Goal: Task Accomplishment & Management: Manage account settings

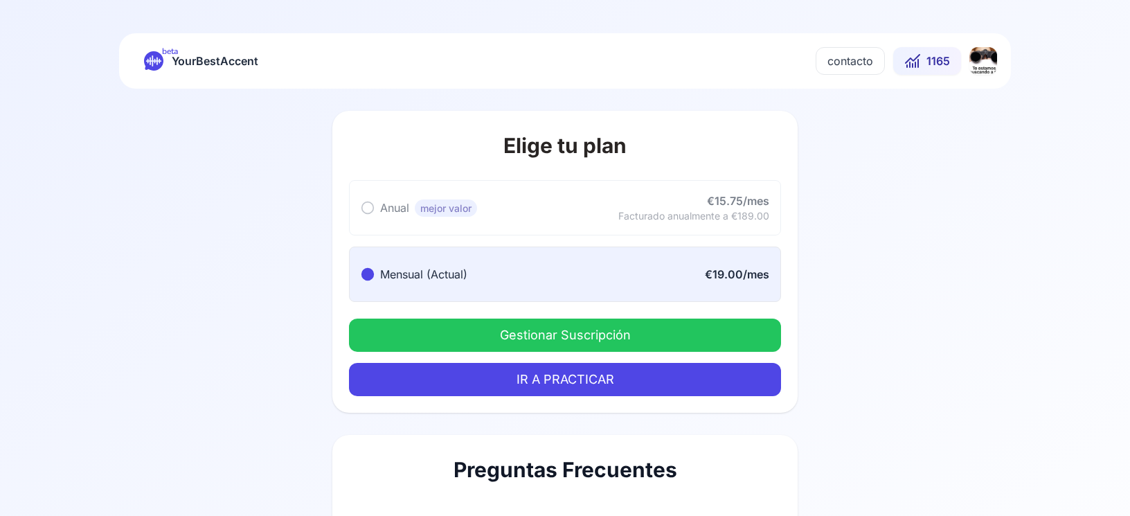
click at [977, 66] on html "beta YourBestAccent contacto 1165 Elige tu plan Anual mejor valor Anual mejor v…" at bounding box center [565, 258] width 1130 height 516
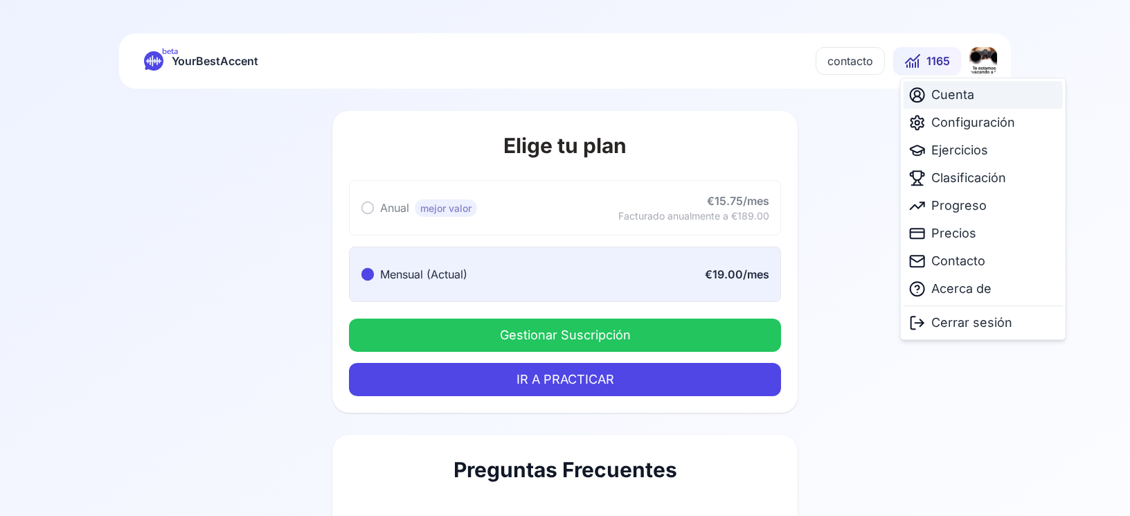
click at [951, 100] on span "Cuenta" at bounding box center [952, 94] width 43 height 19
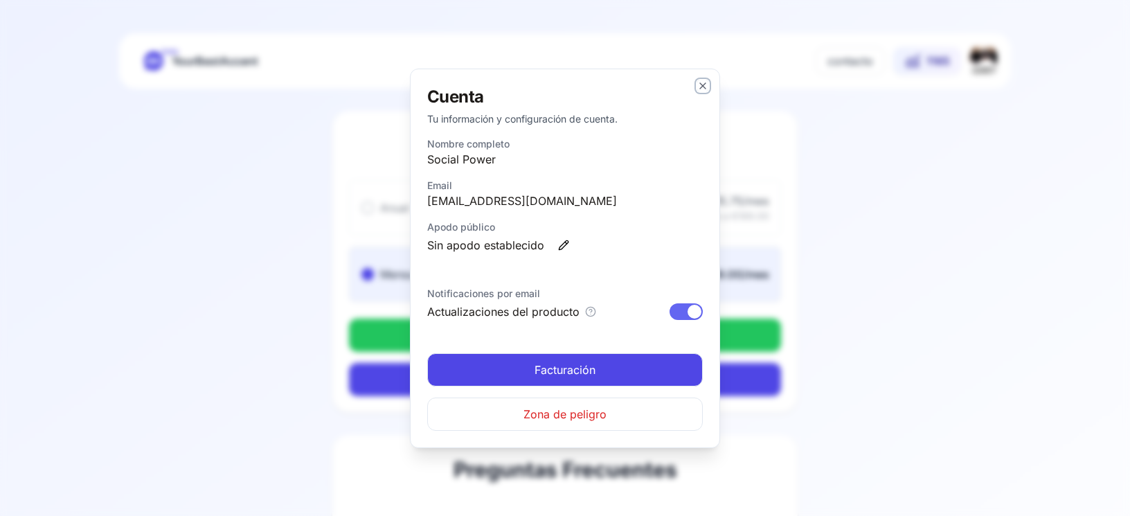
click at [701, 86] on icon "button" at bounding box center [702, 85] width 11 height 11
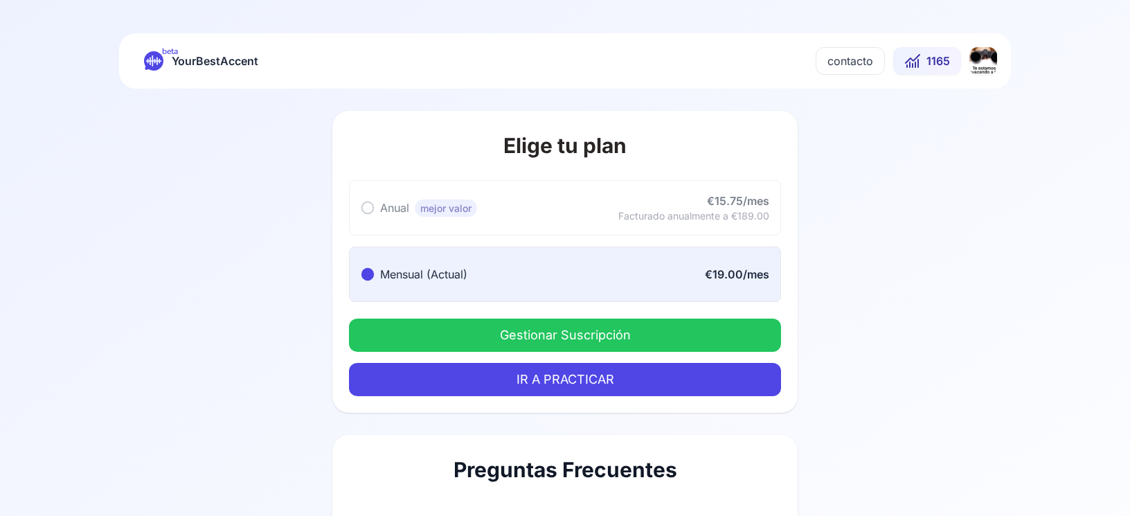
click at [987, 62] on html "beta YourBestAccent contacto 1165 Elige tu plan Anual mejor valor Anual mejor v…" at bounding box center [565, 258] width 1130 height 516
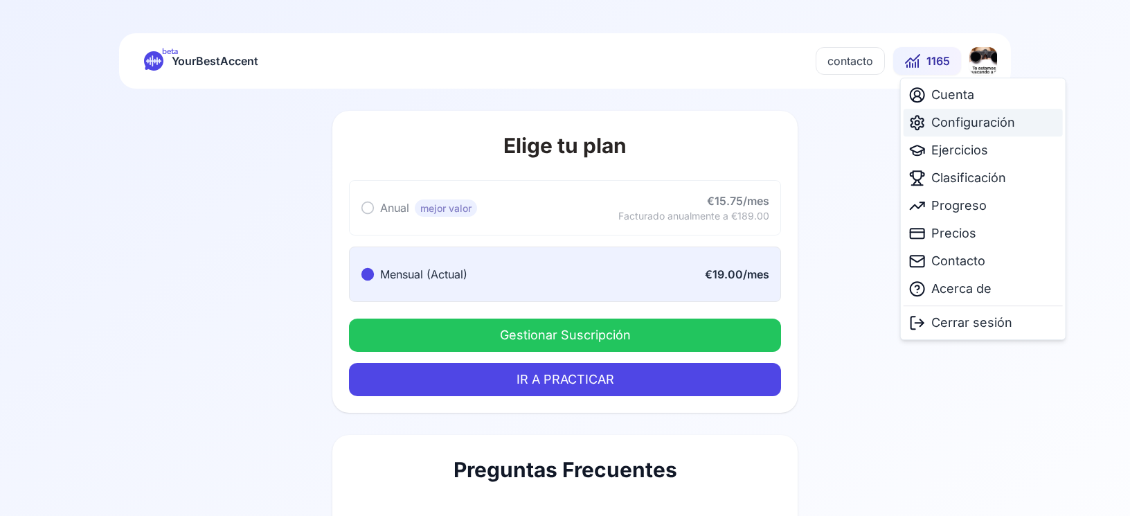
click at [982, 124] on span "Configuración" at bounding box center [973, 122] width 84 height 19
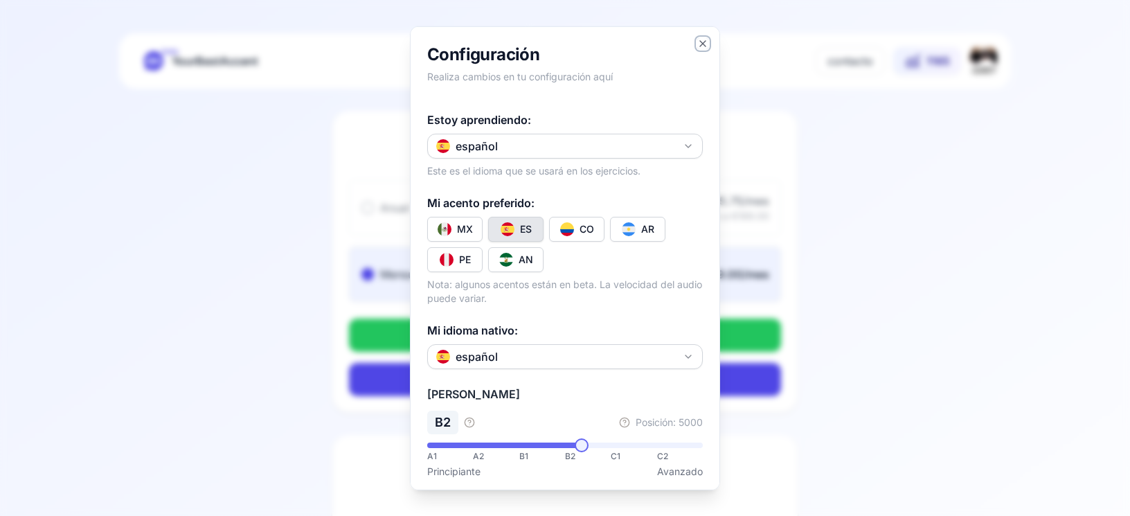
click at [700, 41] on icon "button" at bounding box center [703, 43] width 6 height 6
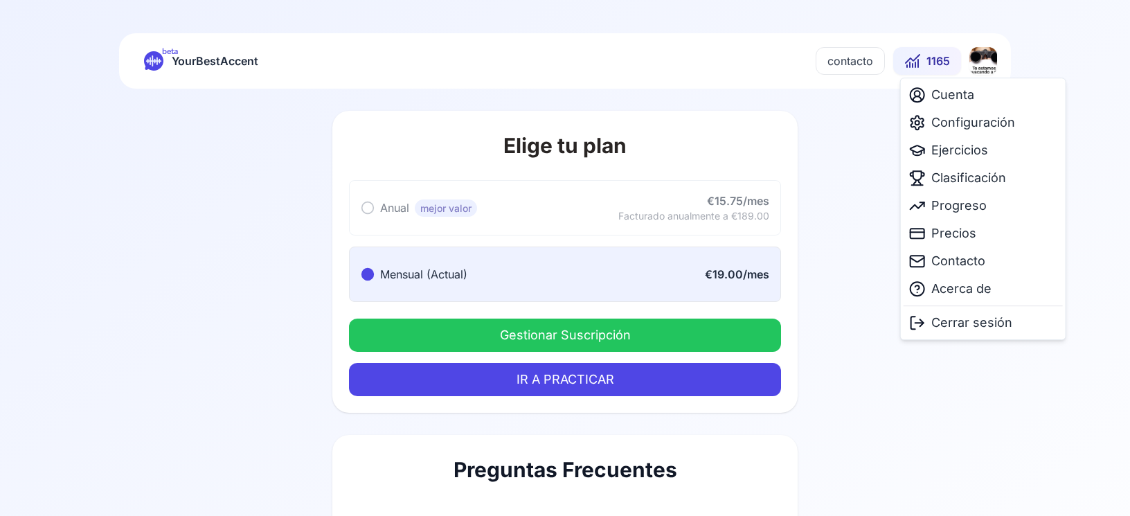
click at [974, 64] on html "beta YourBestAccent contacto 1165 Elige tu plan Anual mejor valor Anual mejor v…" at bounding box center [565, 258] width 1130 height 516
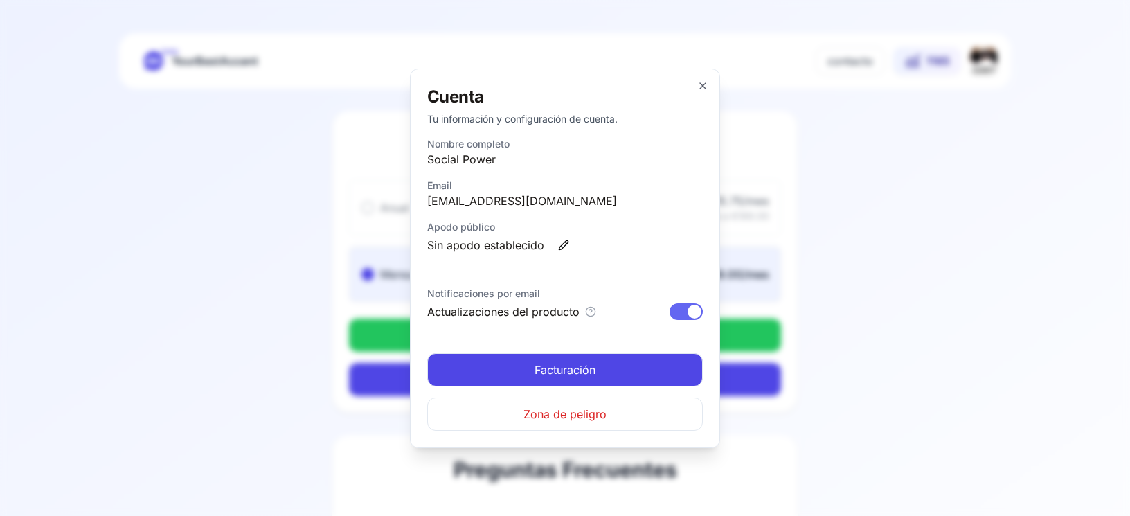
click at [606, 375] on link "Facturación" at bounding box center [565, 369] width 276 height 33
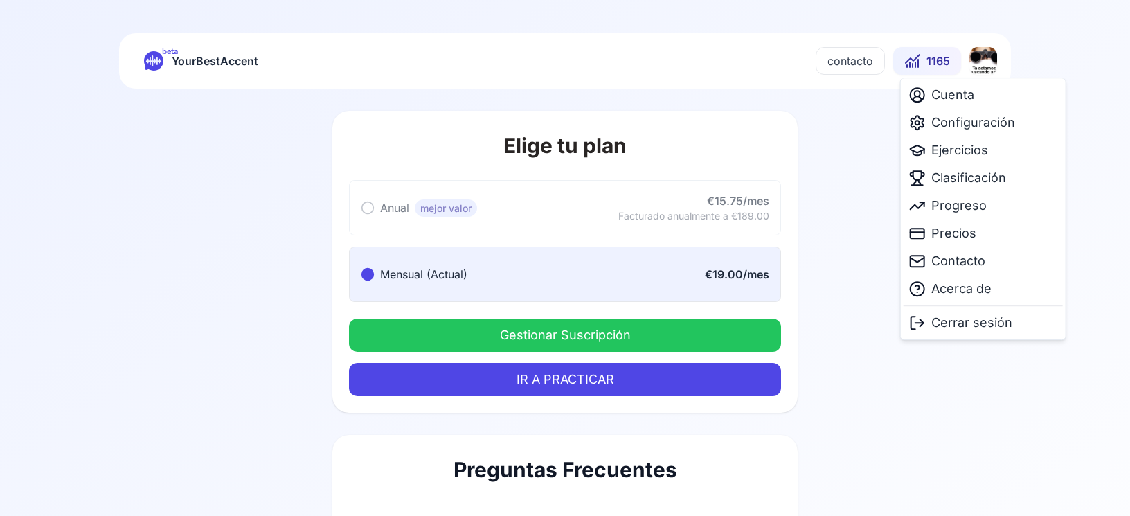
click at [986, 75] on html "beta YourBestAccent contacto 1165 Elige tu plan Anual mejor valor Anual mejor v…" at bounding box center [565, 258] width 1130 height 516
click at [997, 325] on span "Cerrar sesión" at bounding box center [971, 322] width 81 height 19
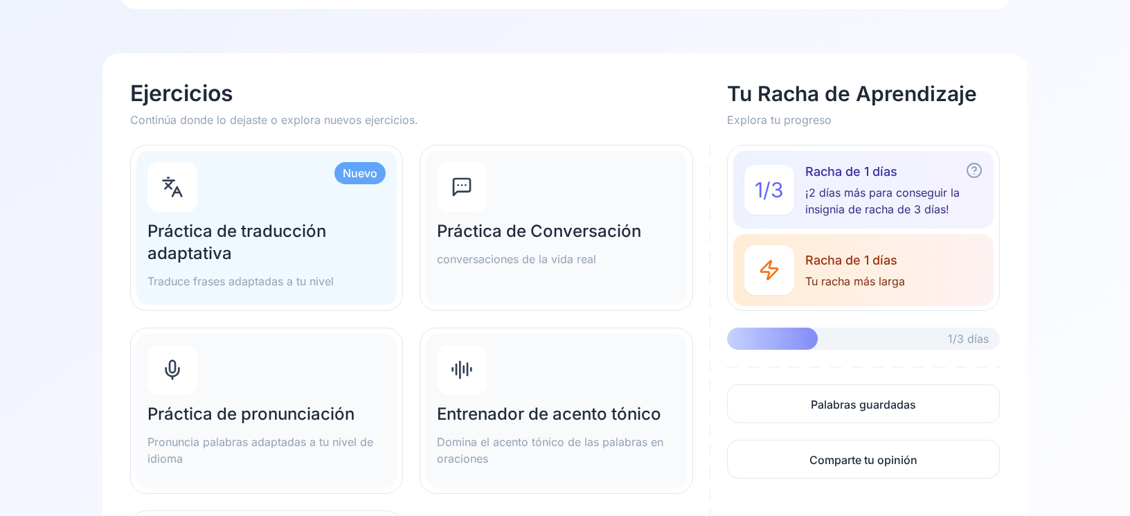
scroll to position [148, 0]
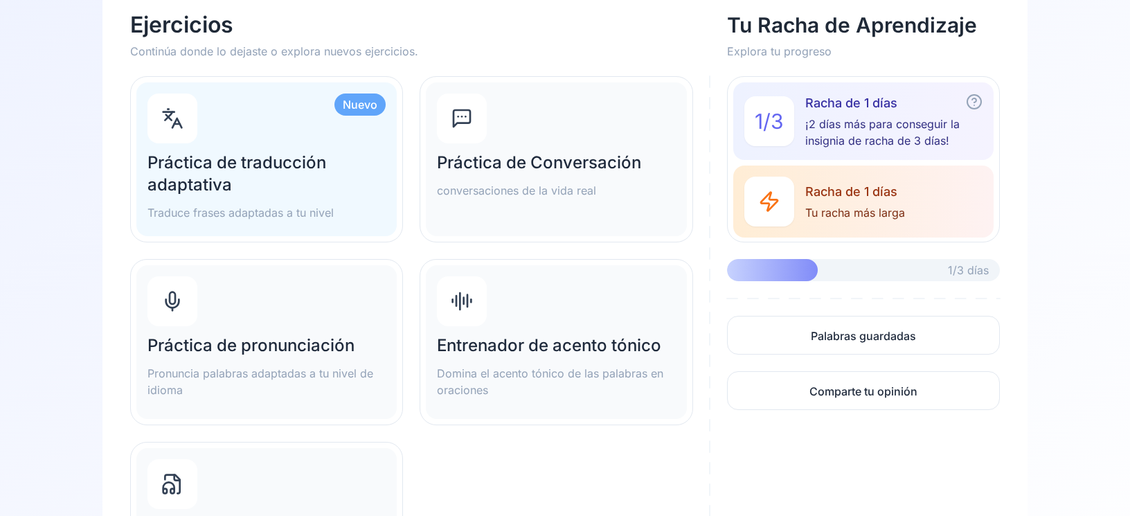
click at [550, 125] on div "Práctica de Conversación conversaciones de la vida real" at bounding box center [556, 159] width 260 height 154
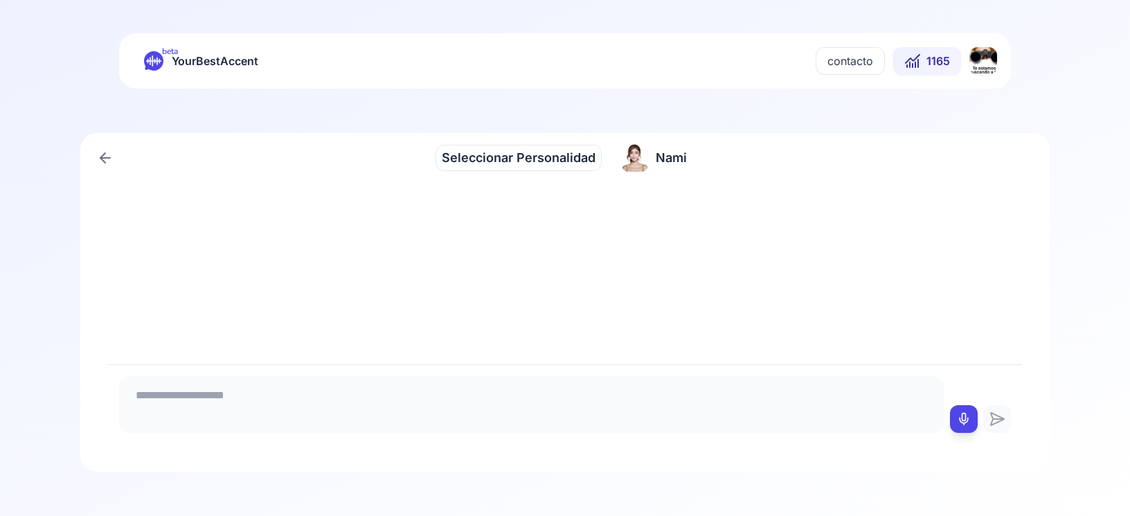
click at [493, 154] on span "Seleccionar Personalidad" at bounding box center [519, 157] width 154 height 19
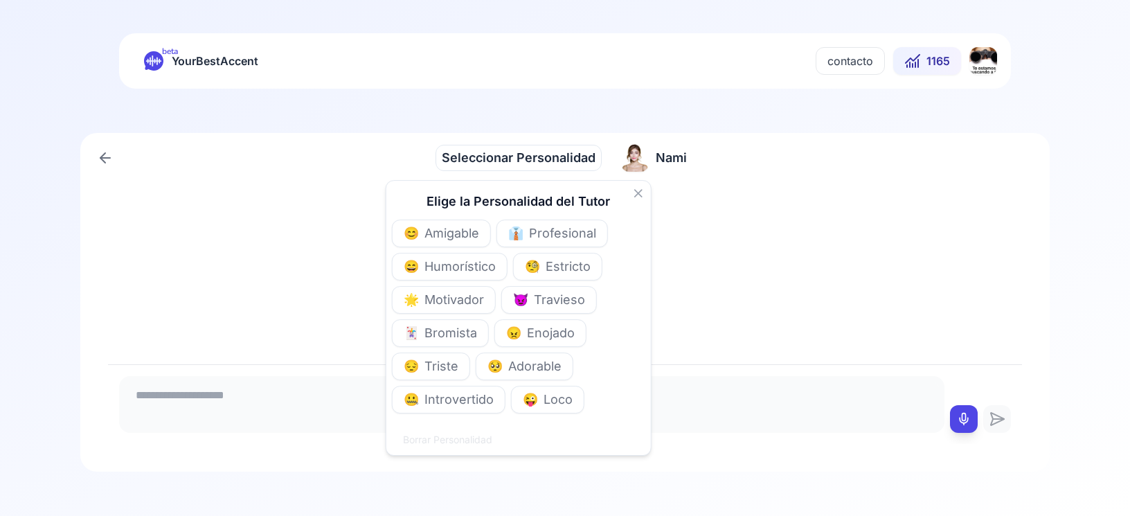
click at [469, 230] on span "Amigable" at bounding box center [451, 233] width 55 height 19
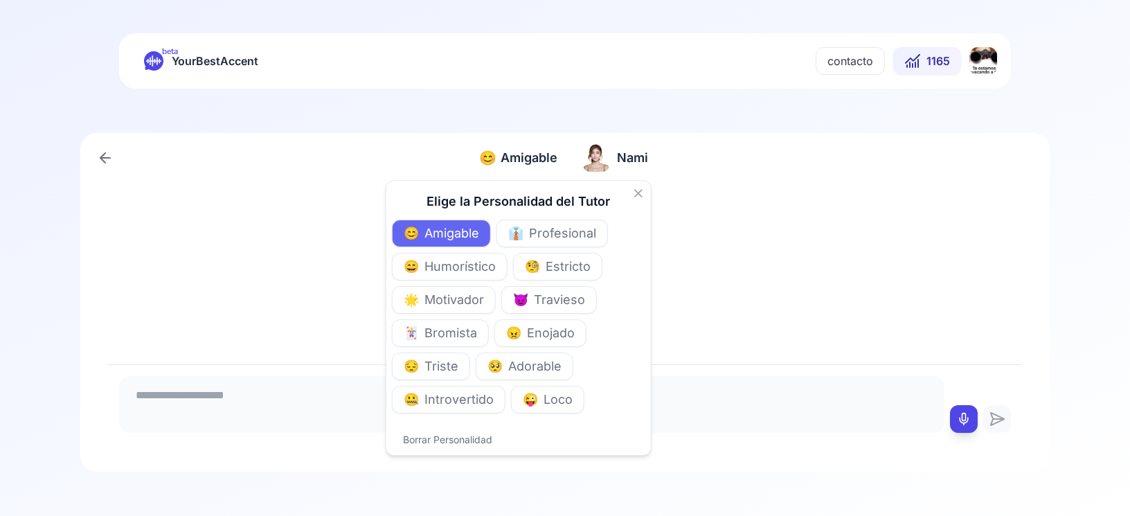
click at [108, 155] on icon at bounding box center [105, 158] width 17 height 17
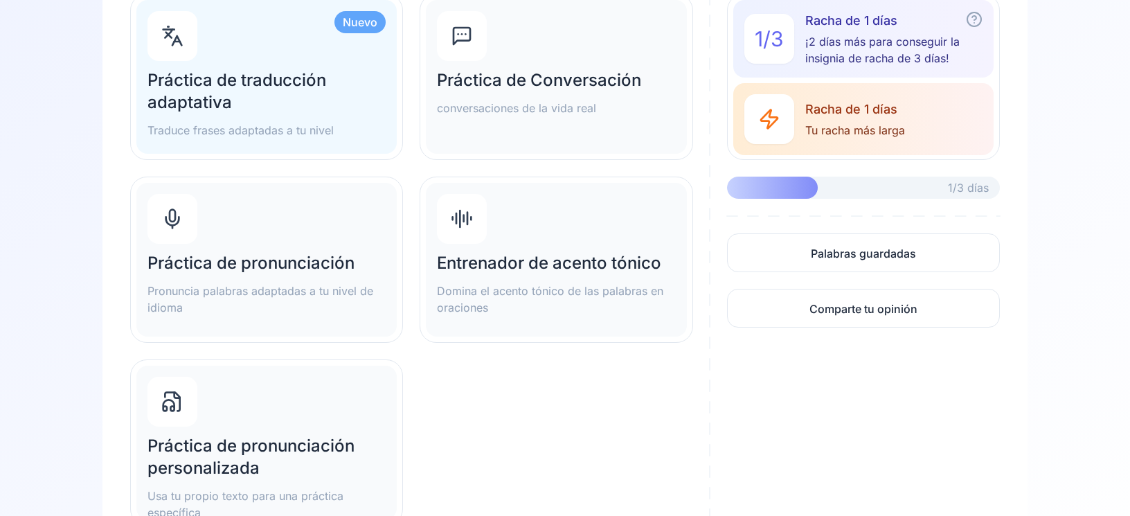
scroll to position [296, 0]
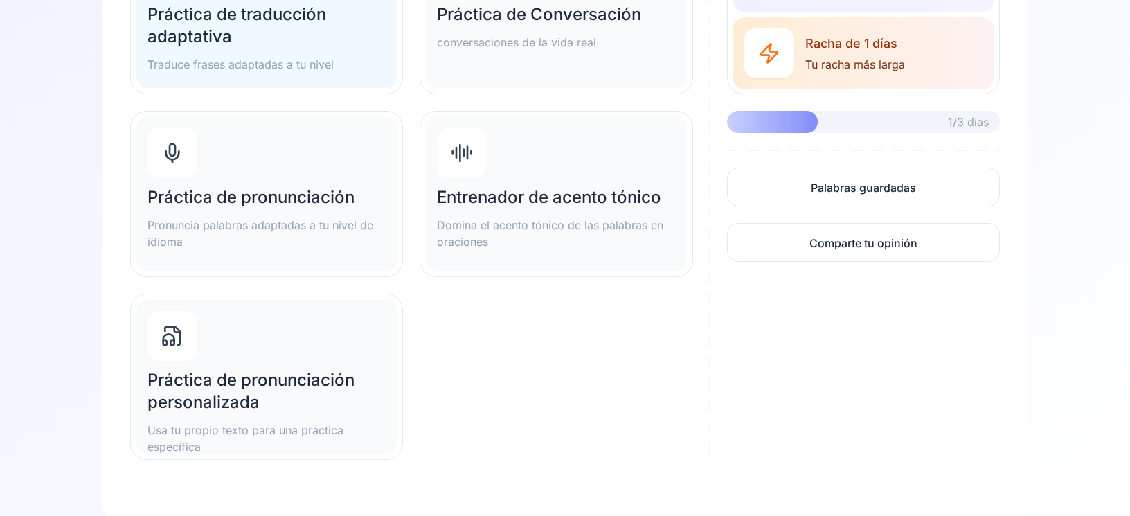
click at [535, 202] on h2 "Entrenador de acento tónico" at bounding box center [556, 197] width 238 height 22
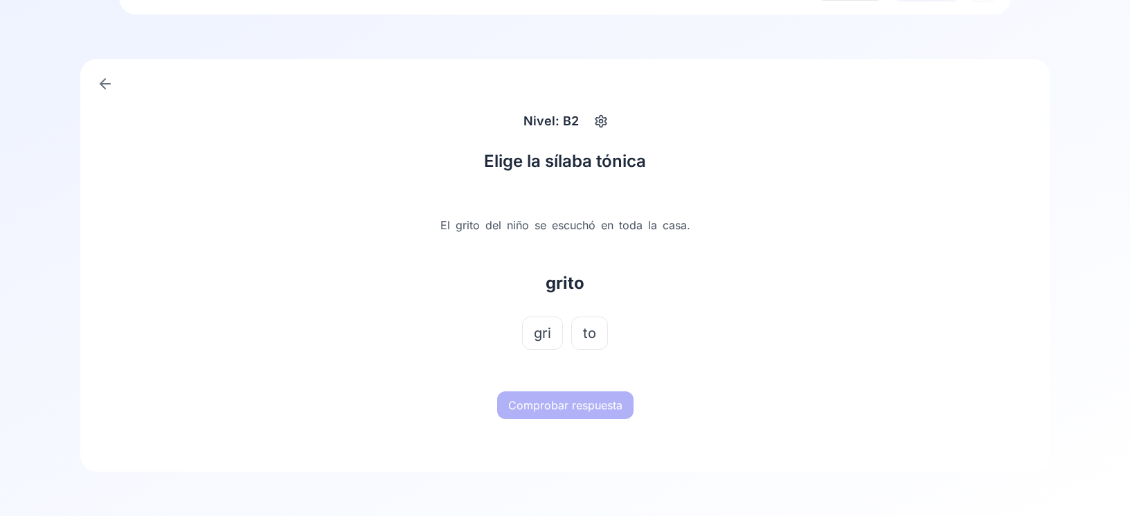
scroll to position [74, 0]
click at [102, 80] on icon at bounding box center [105, 83] width 17 height 17
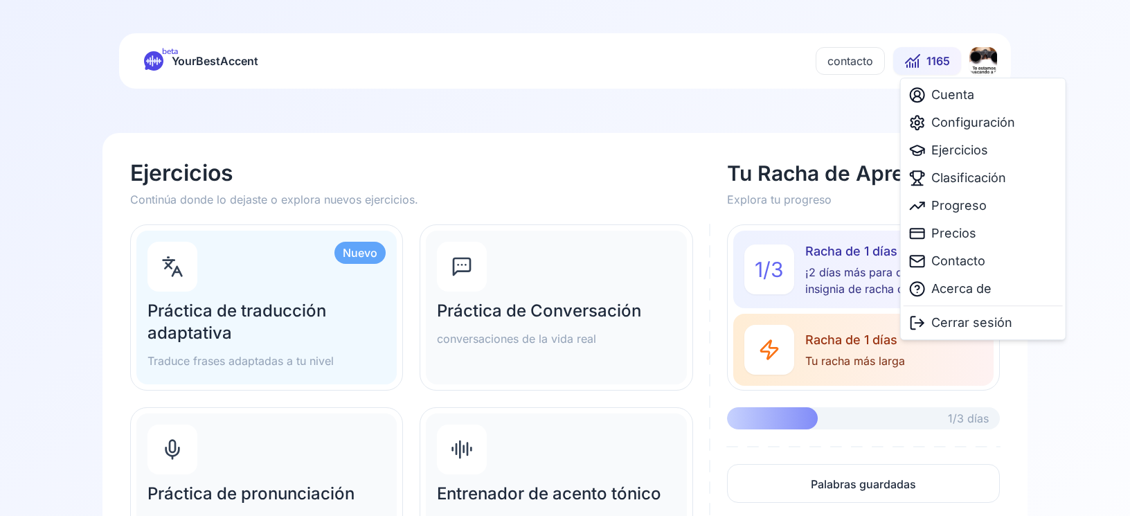
click at [988, 69] on html "beta YourBestAccent contacto 1165 Ejercicios Continúa donde lo dejaste o explor…" at bounding box center [565, 258] width 1130 height 516
click at [967, 118] on span "Configuración" at bounding box center [973, 122] width 84 height 19
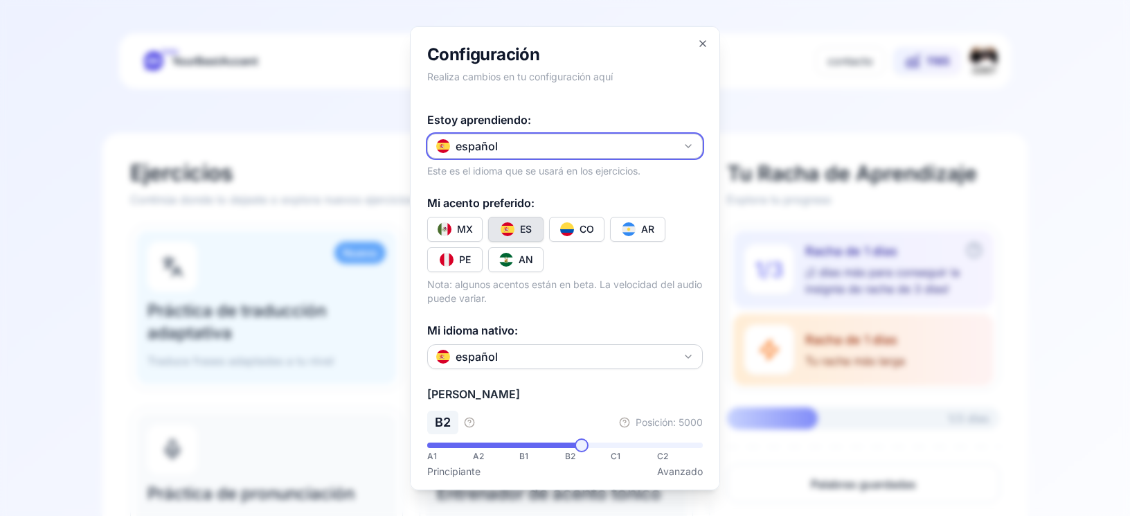
click at [669, 154] on button "español" at bounding box center [565, 145] width 276 height 25
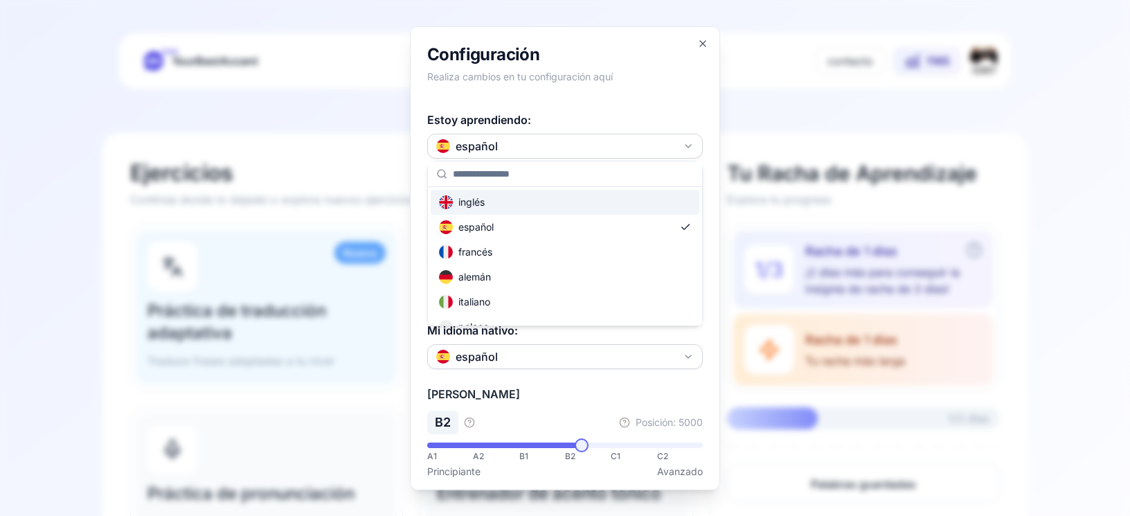
click at [669, 154] on div at bounding box center [565, 258] width 1130 height 516
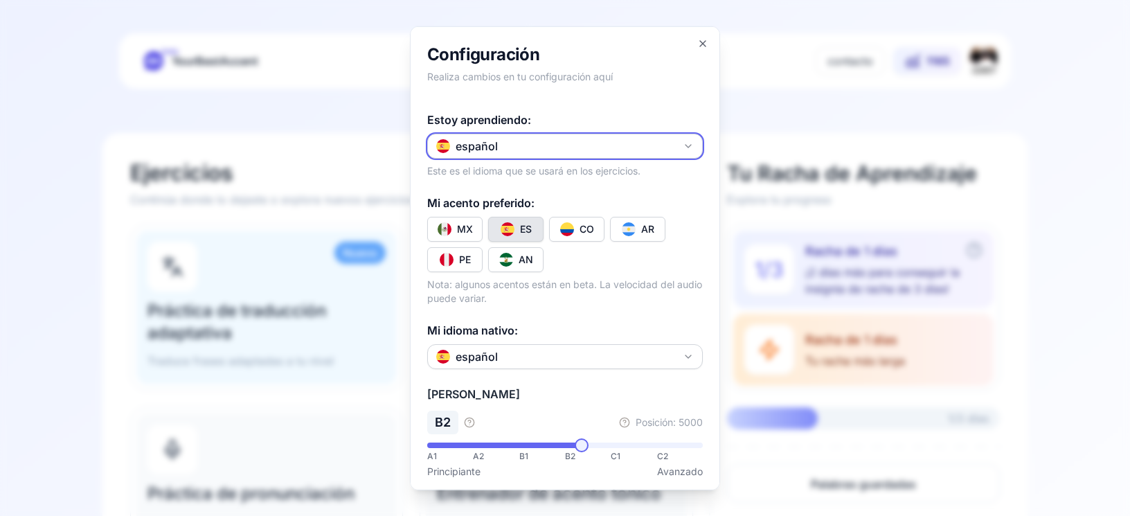
click at [669, 154] on button "español" at bounding box center [565, 145] width 276 height 25
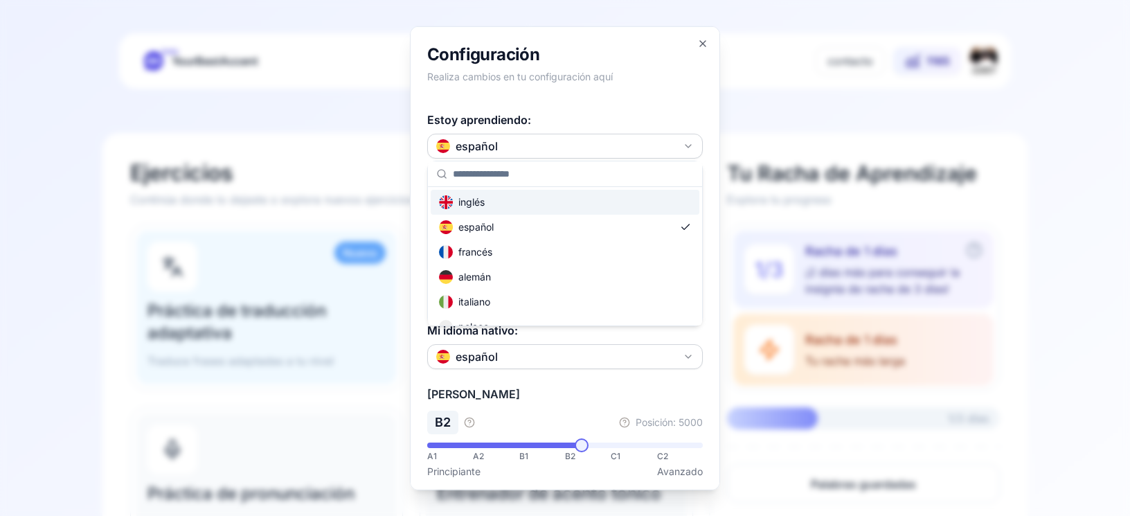
click at [626, 201] on div "inglés" at bounding box center [565, 202] width 269 height 25
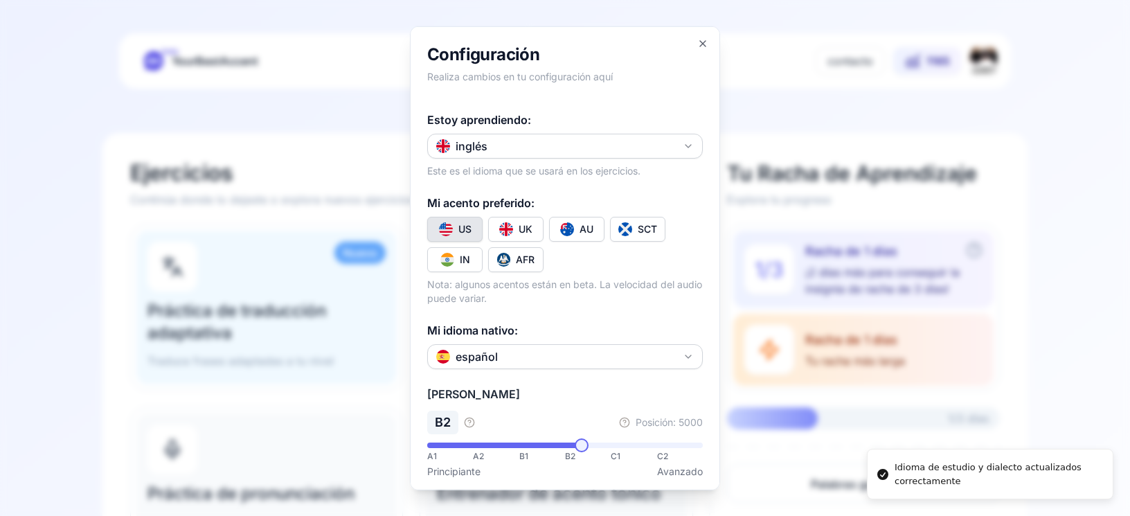
click at [460, 227] on div "US" at bounding box center [464, 229] width 13 height 14
click at [462, 226] on div "US" at bounding box center [464, 229] width 13 height 14
click at [791, 109] on div at bounding box center [565, 258] width 1130 height 516
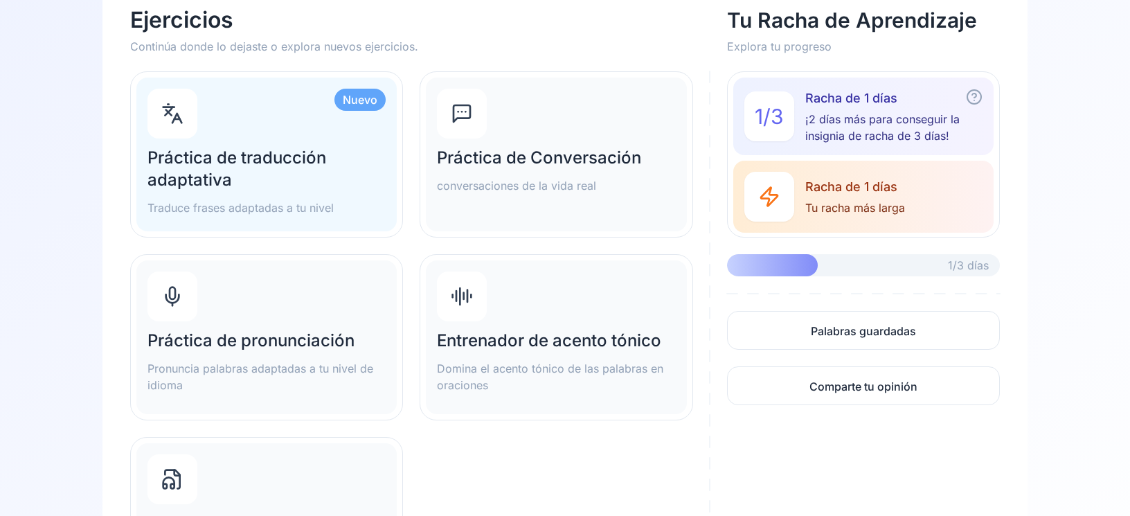
scroll to position [197, 0]
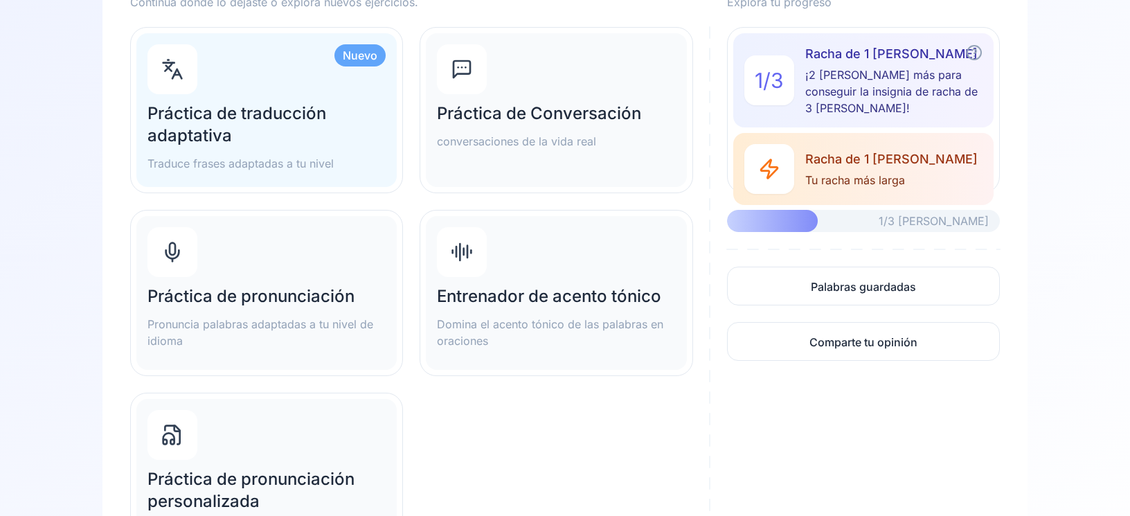
click at [607, 324] on p "Domina el acento tónico de las palabras en oraciones" at bounding box center [556, 332] width 238 height 33
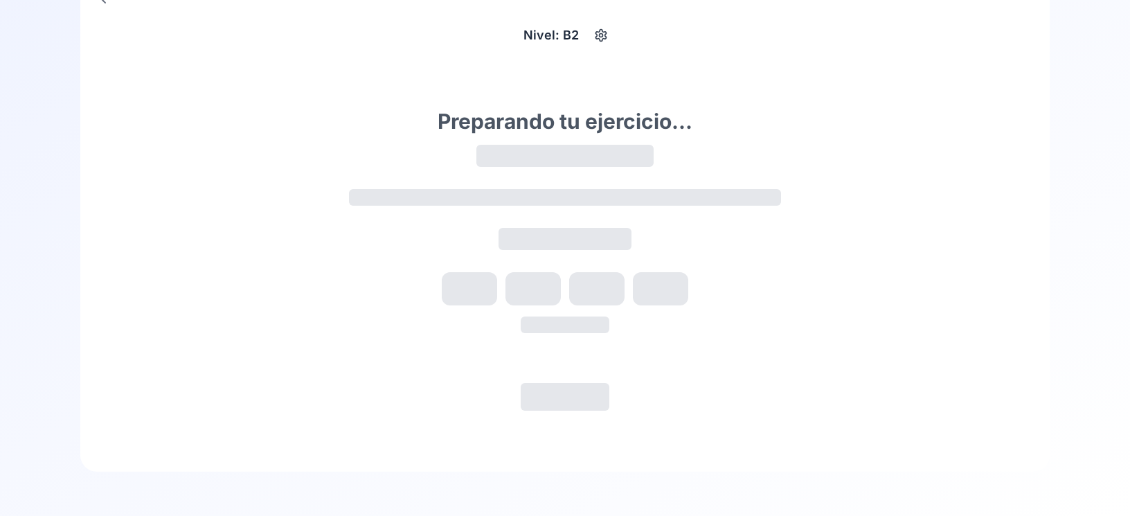
scroll to position [74, 0]
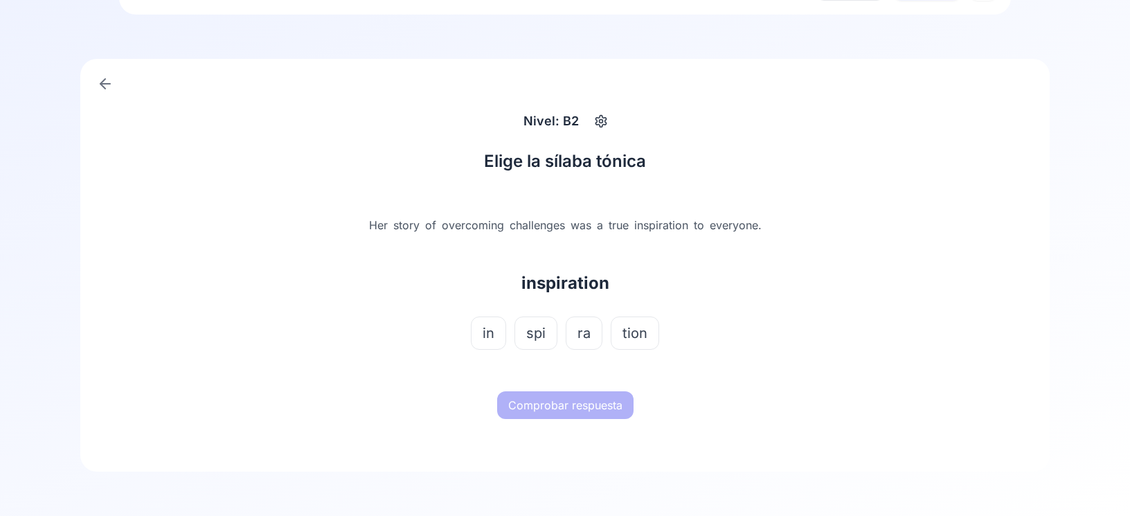
click at [478, 331] on button "in" at bounding box center [488, 332] width 35 height 33
click at [504, 400] on button "Comprobar respuesta" at bounding box center [565, 405] width 136 height 28
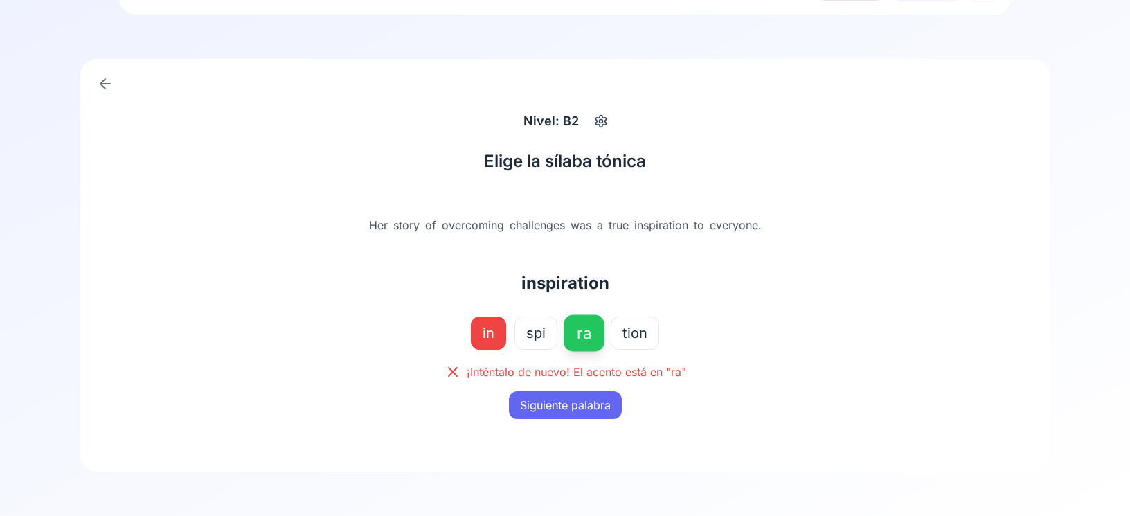
click at [539, 404] on button "Siguiente palabra" at bounding box center [565, 405] width 113 height 28
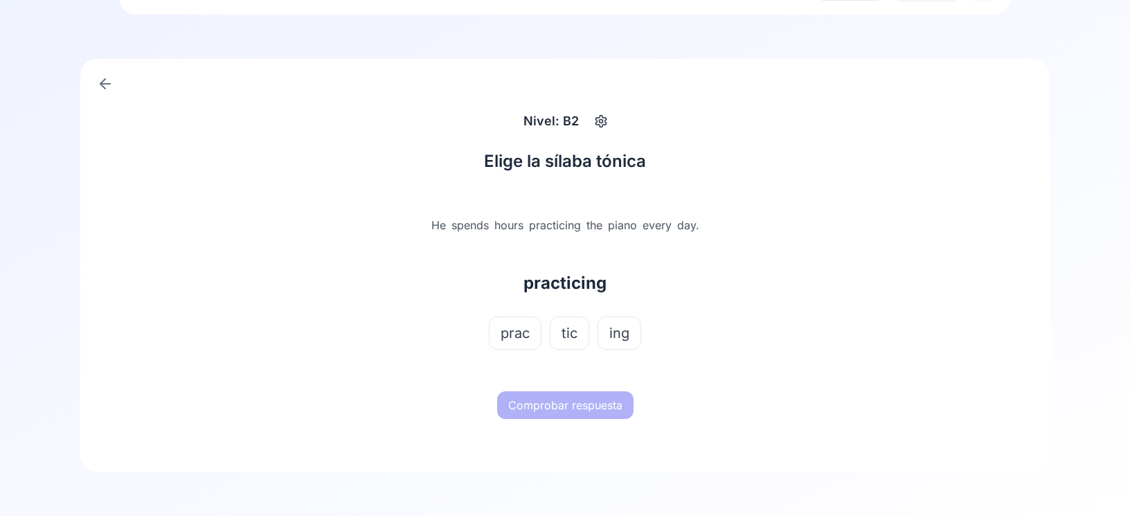
click at [525, 340] on span "prac" at bounding box center [515, 332] width 29 height 19
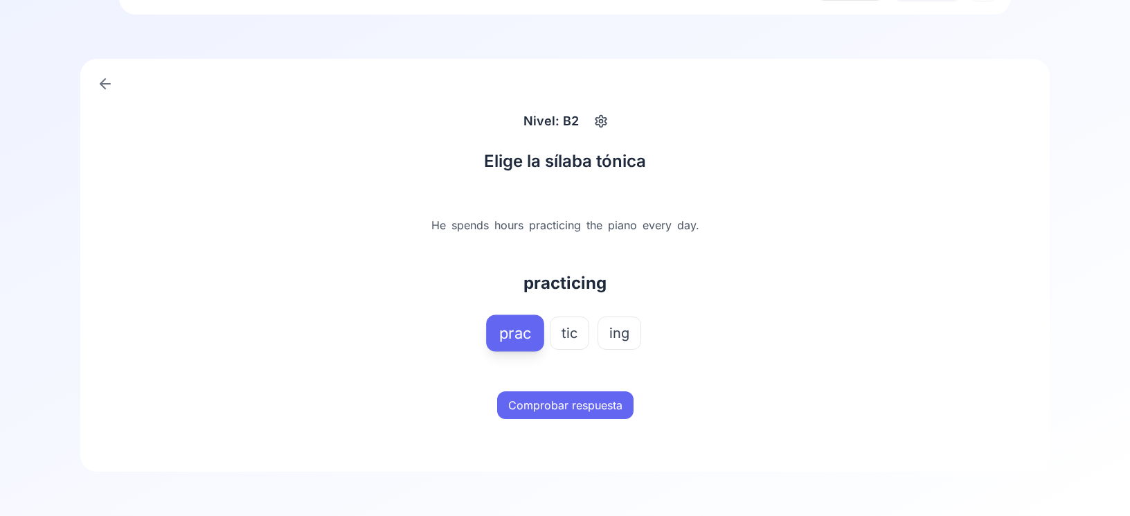
click at [532, 401] on button "Comprobar respuesta" at bounding box center [565, 405] width 136 height 28
click at [530, 399] on button "Siguiente palabra" at bounding box center [565, 405] width 113 height 28
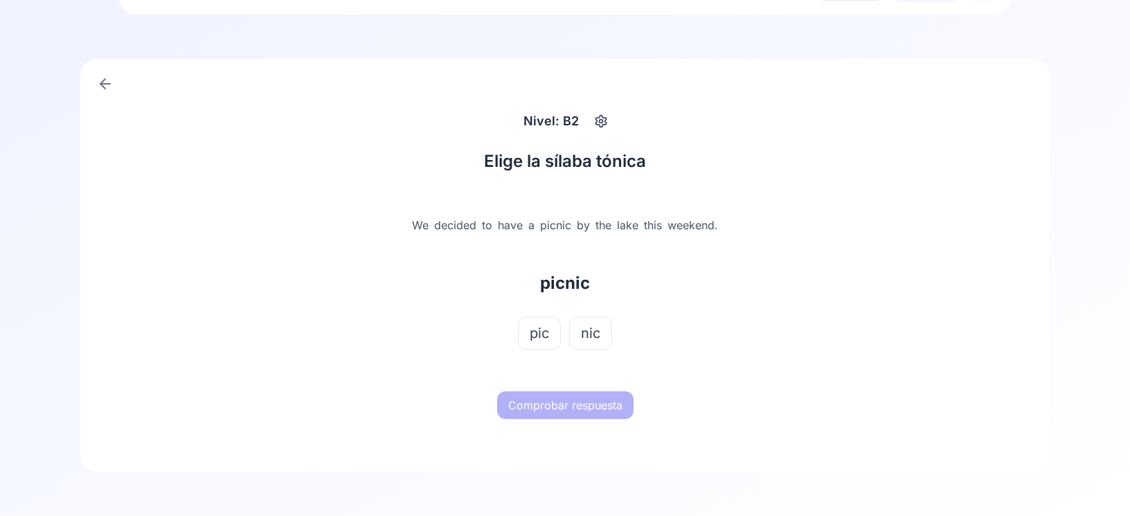
click at [530, 322] on button "pic" at bounding box center [539, 332] width 43 height 33
click at [538, 418] on button "Comprobar respuesta" at bounding box center [565, 405] width 136 height 28
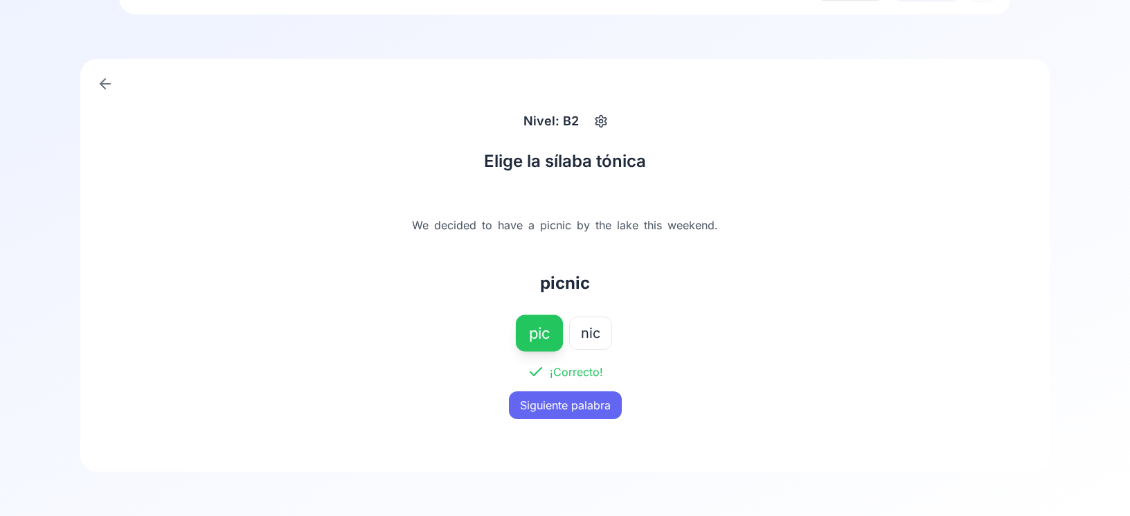
click at [534, 404] on button "Siguiente palabra" at bounding box center [565, 405] width 113 height 28
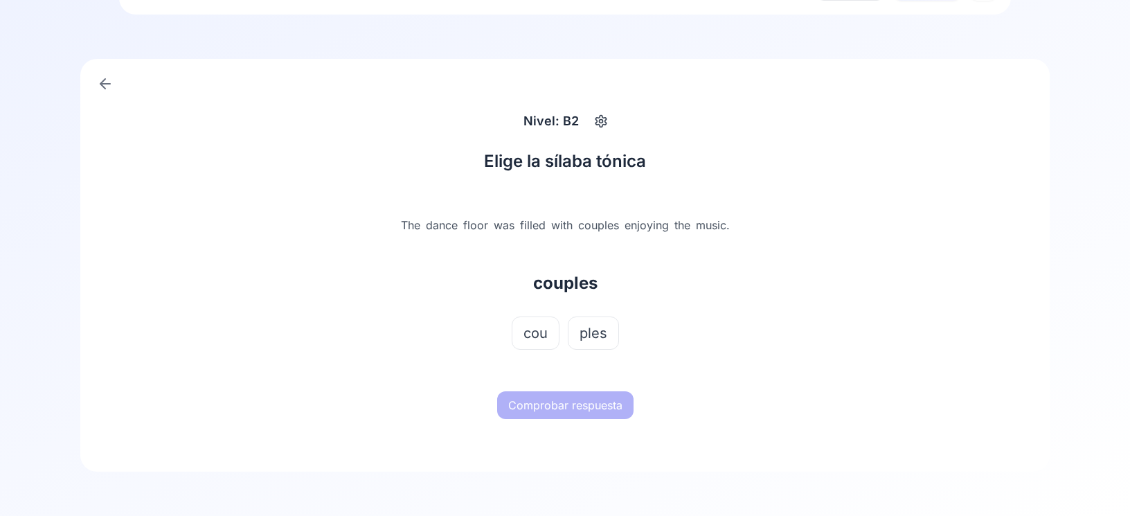
click at [534, 343] on span "cou" at bounding box center [535, 332] width 24 height 19
click at [548, 404] on button "Comprobar respuesta" at bounding box center [565, 405] width 136 height 28
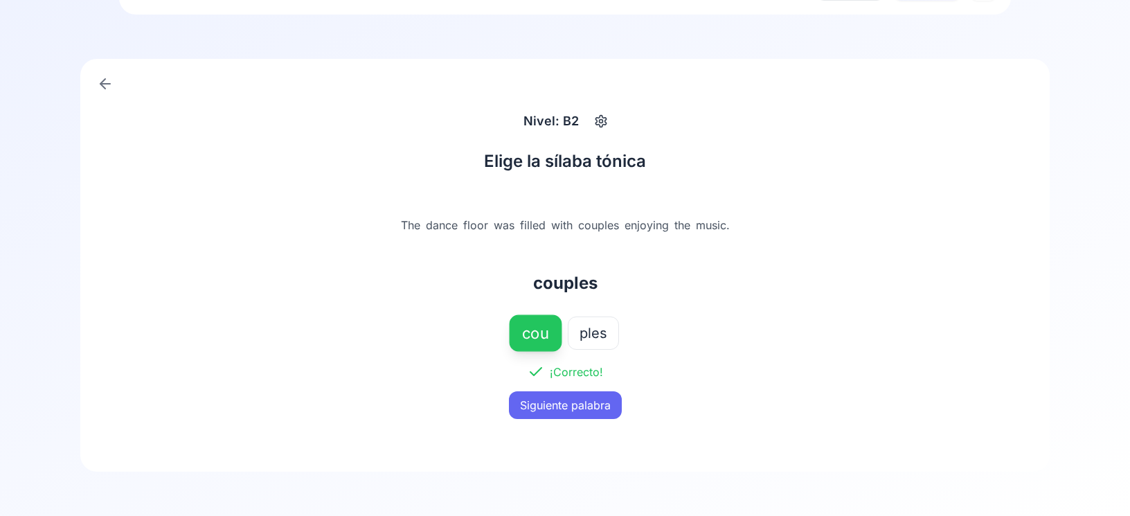
click at [541, 398] on button "Siguiente palabra" at bounding box center [565, 405] width 113 height 28
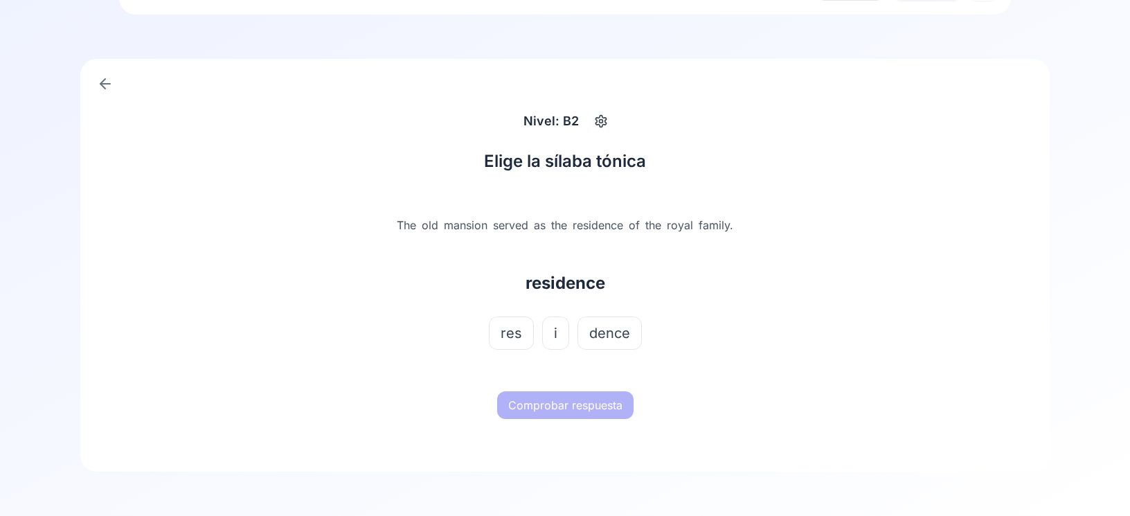
click at [524, 335] on button "res" at bounding box center [511, 332] width 45 height 33
click at [552, 406] on button "Comprobar respuesta" at bounding box center [565, 405] width 136 height 28
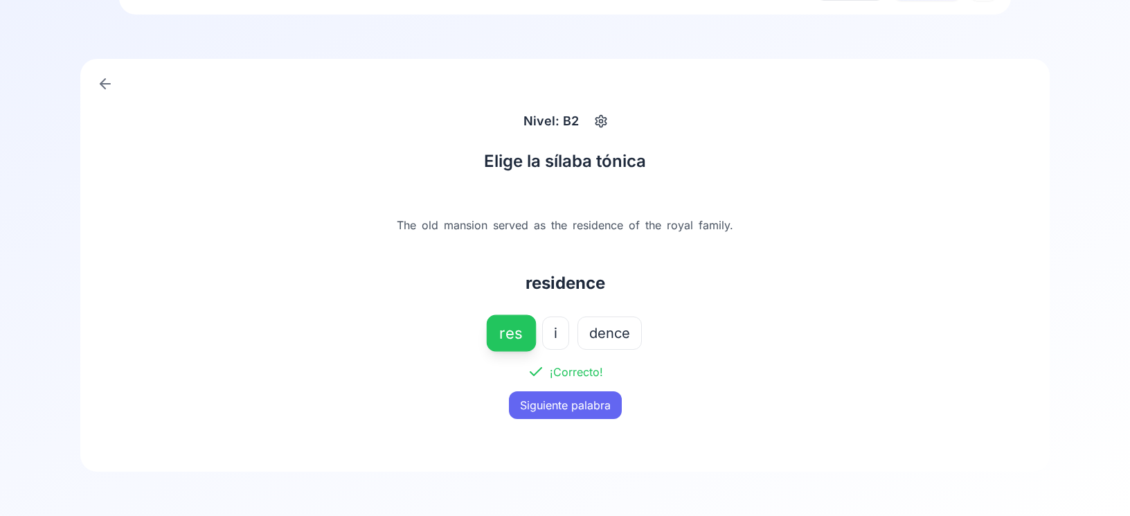
click at [548, 397] on button "Siguiente palabra" at bounding box center [565, 405] width 113 height 28
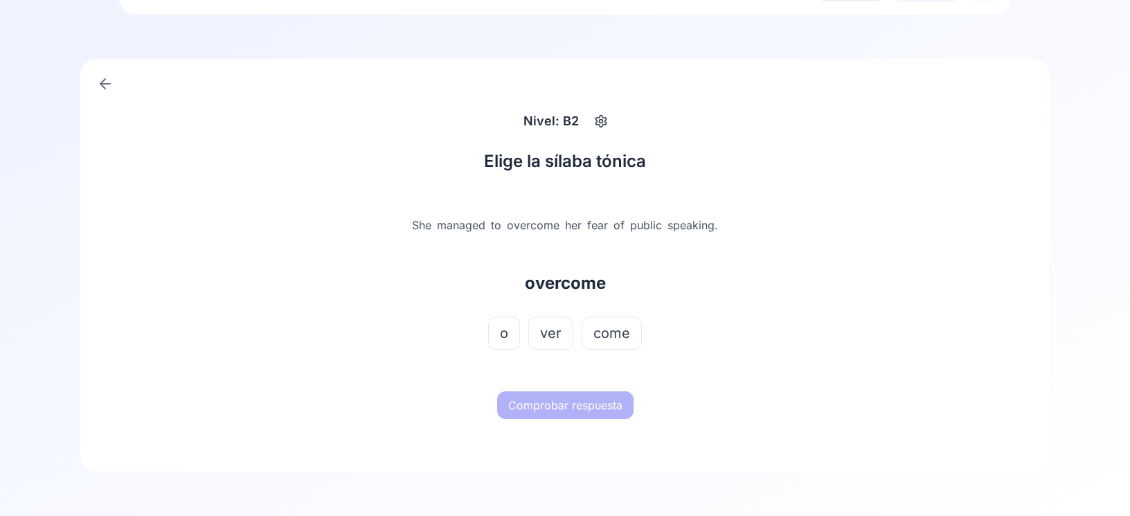
click at [508, 333] on span "o" at bounding box center [504, 332] width 8 height 19
click at [539, 409] on button "Comprobar respuesta" at bounding box center [565, 405] width 136 height 28
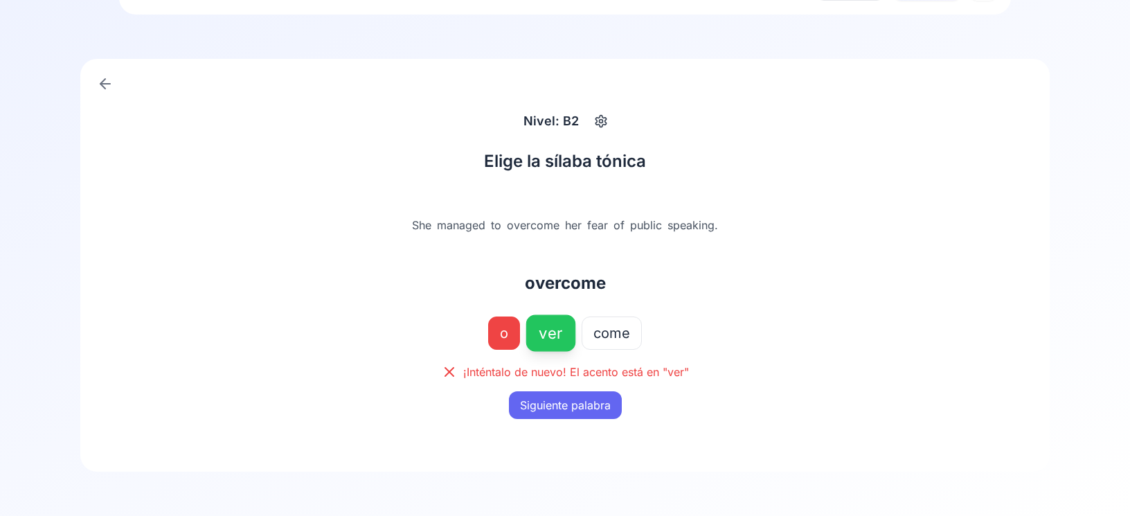
click at [529, 403] on button "Siguiente palabra" at bounding box center [565, 405] width 113 height 28
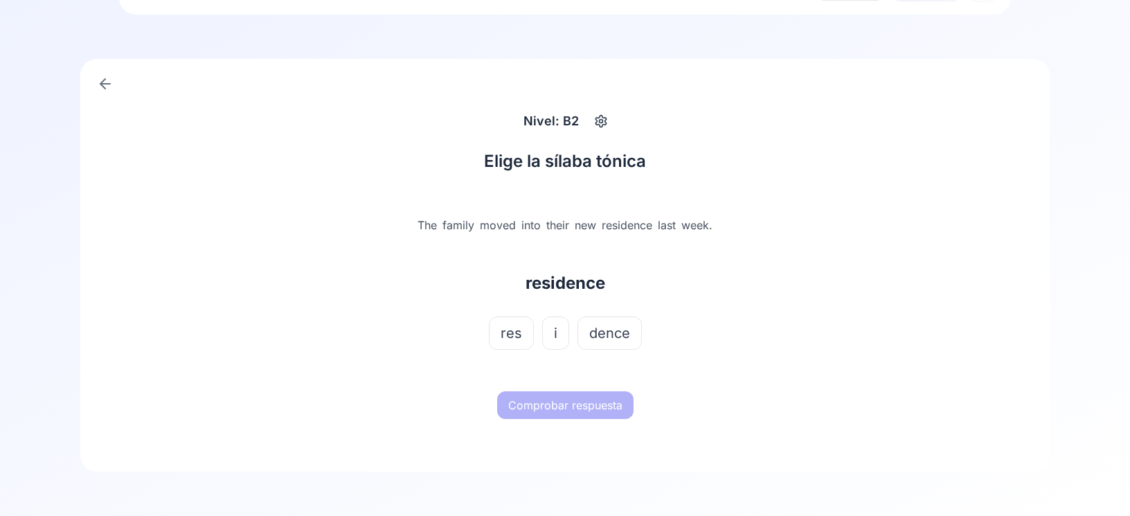
click at [516, 339] on span "res" at bounding box center [511, 332] width 21 height 19
click at [532, 401] on button "Comprobar respuesta" at bounding box center [565, 405] width 136 height 28
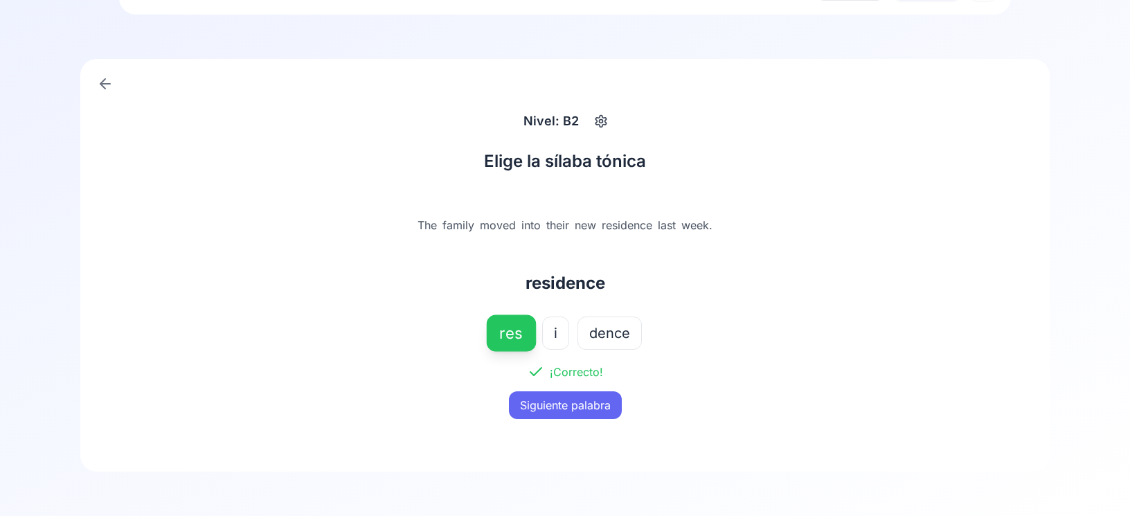
click at [530, 395] on button "Siguiente palabra" at bounding box center [565, 405] width 113 height 28
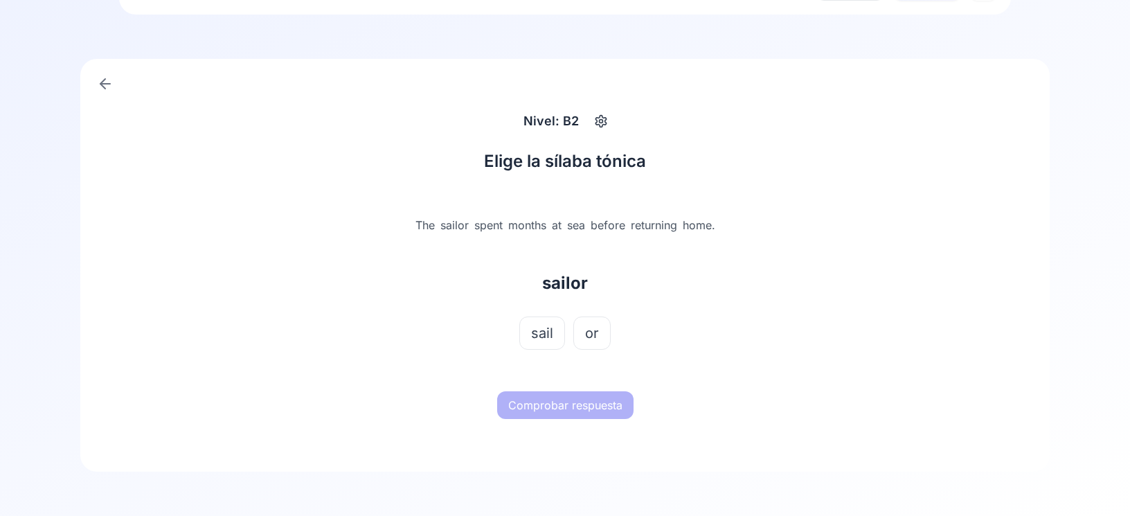
click at [534, 331] on span "sail" at bounding box center [542, 332] width 22 height 19
click at [541, 405] on button "Comprobar respuesta" at bounding box center [565, 405] width 136 height 28
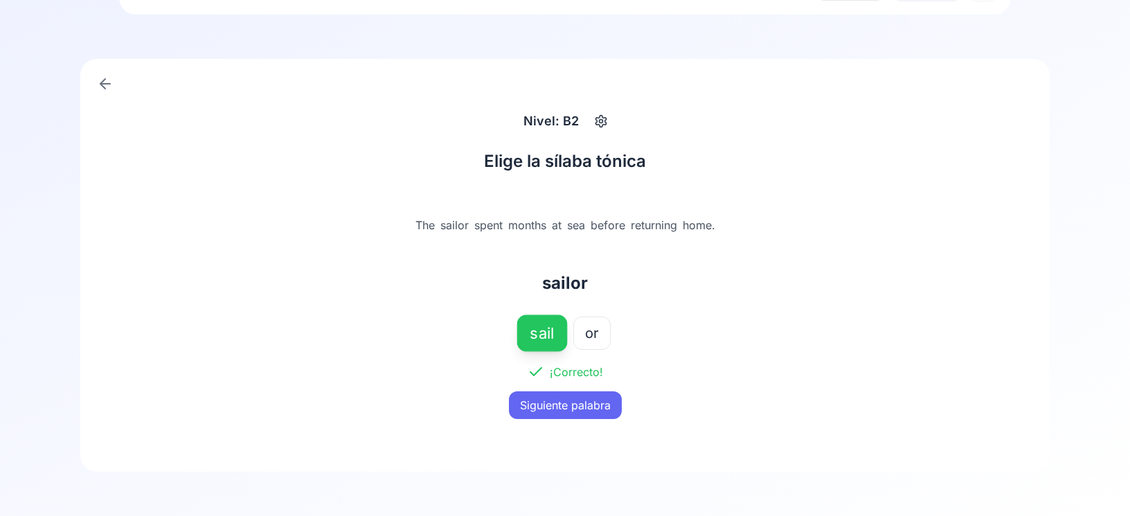
click at [539, 402] on button "Siguiente palabra" at bounding box center [565, 405] width 113 height 28
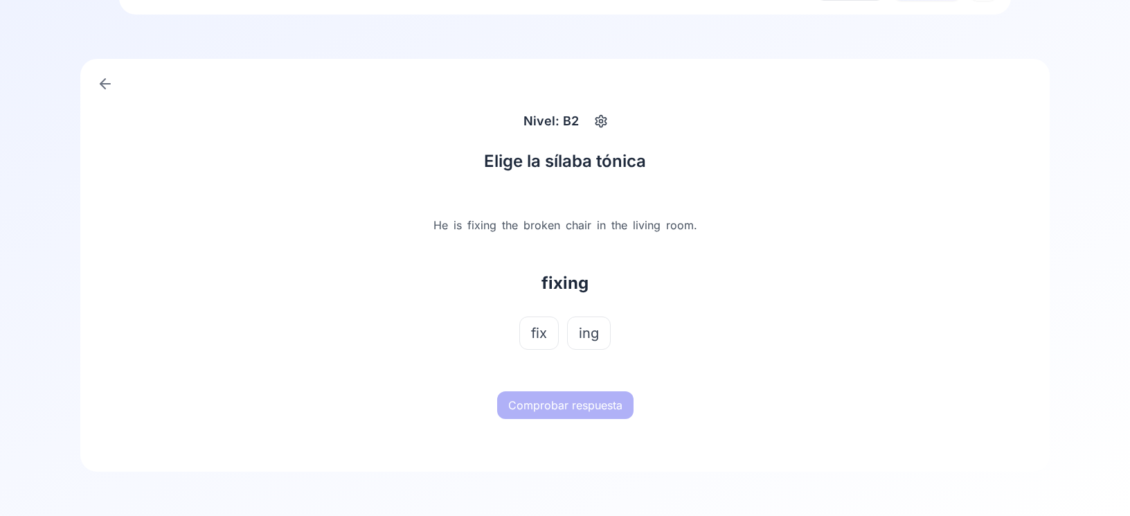
click at [550, 319] on button "fix" at bounding box center [538, 332] width 39 height 33
click at [554, 413] on button "Comprobar respuesta" at bounding box center [565, 405] width 136 height 28
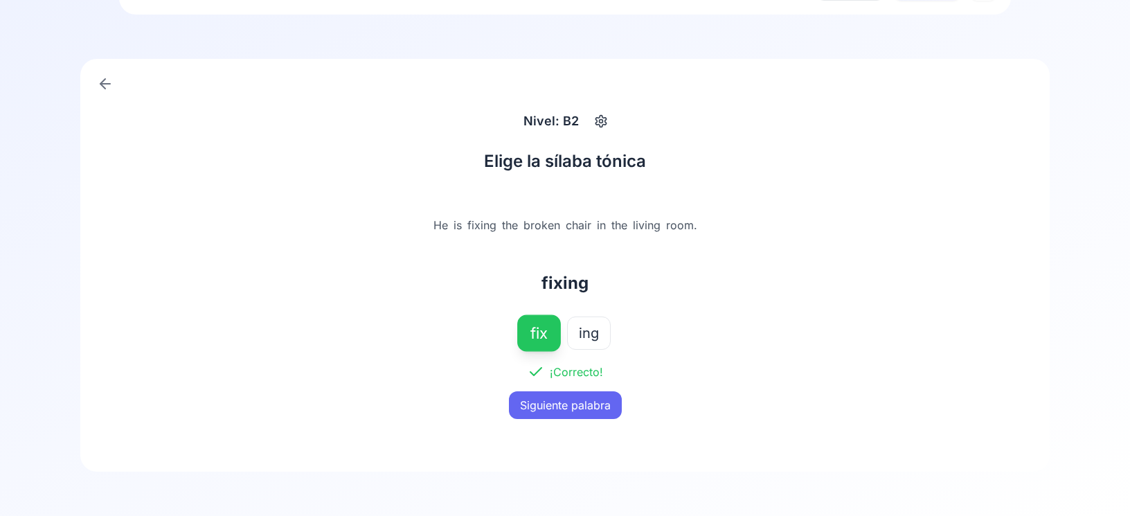
click at [552, 402] on button "Siguiente palabra" at bounding box center [565, 405] width 113 height 28
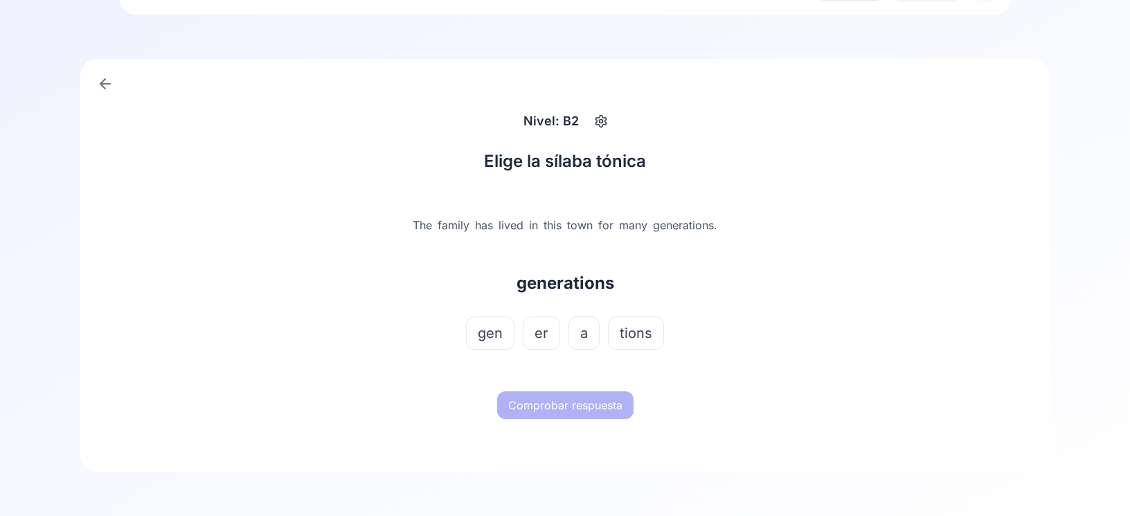
click at [577, 330] on button "a" at bounding box center [583, 332] width 31 height 33
click at [571, 409] on button "Comprobar respuesta" at bounding box center [565, 405] width 136 height 28
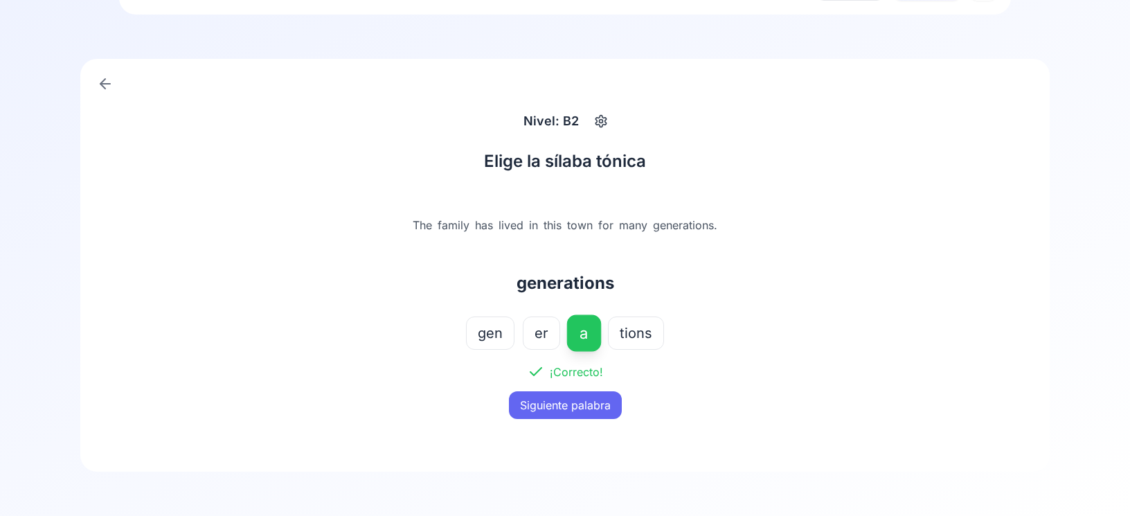
click at [562, 409] on button "Siguiente palabra" at bounding box center [565, 405] width 113 height 28
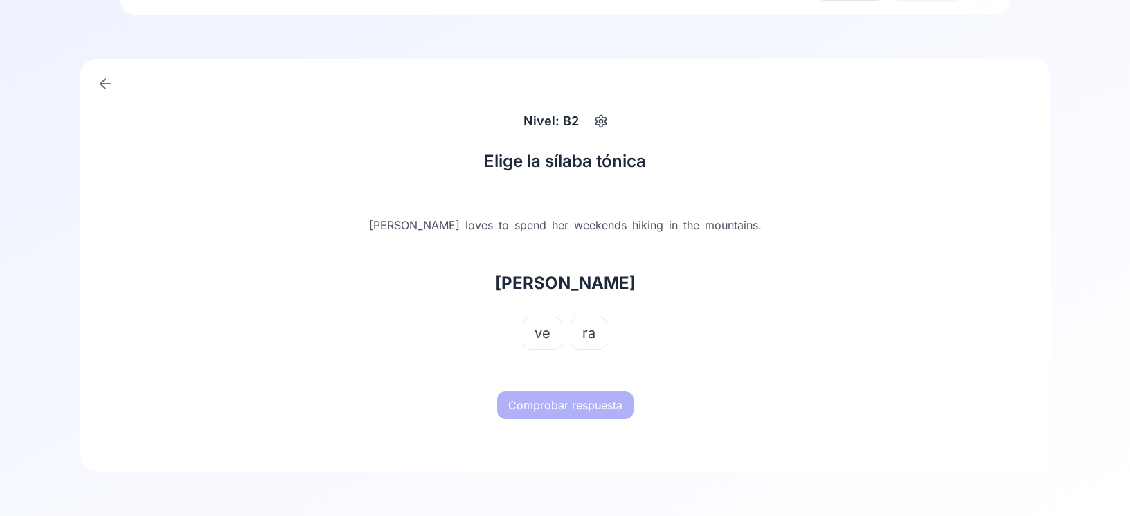
click at [547, 335] on span "ve" at bounding box center [543, 332] width 16 height 19
click at [559, 393] on button "Comprobar respuesta" at bounding box center [565, 405] width 136 height 28
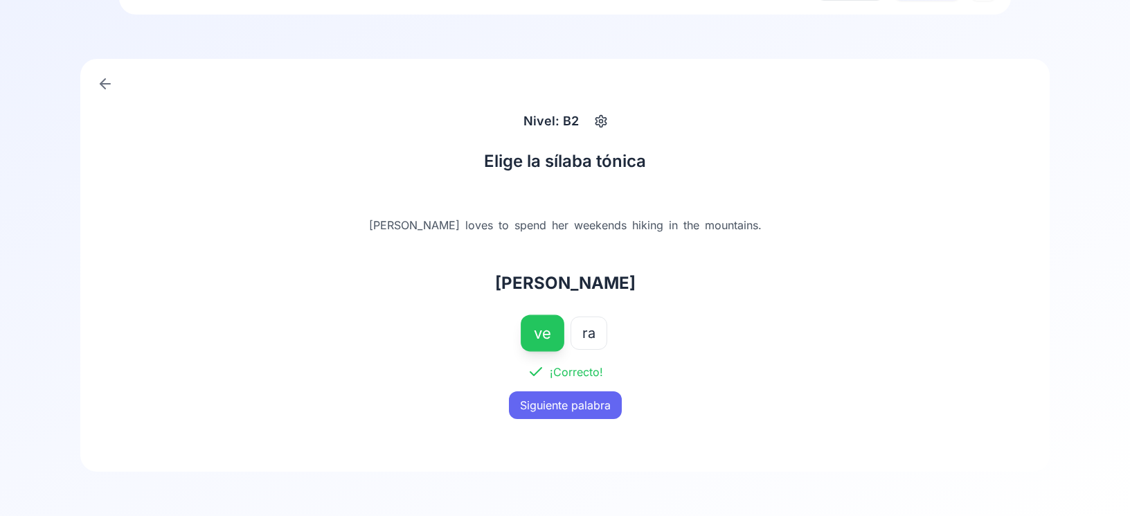
click at [559, 391] on button "Siguiente palabra" at bounding box center [565, 405] width 113 height 28
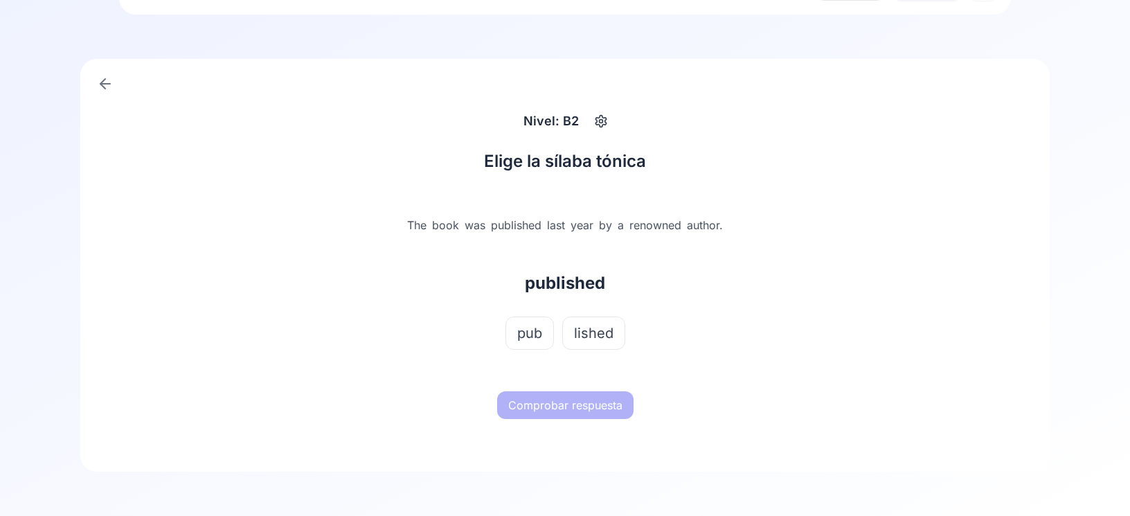
click at [603, 338] on span "lished" at bounding box center [593, 332] width 39 height 19
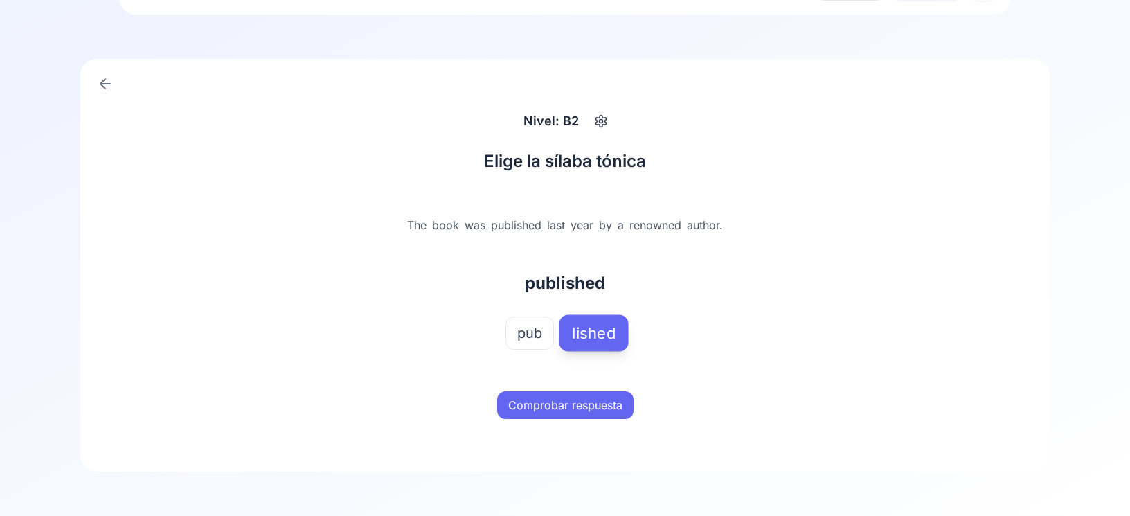
click at [597, 408] on button "Comprobar respuesta" at bounding box center [565, 405] width 136 height 28
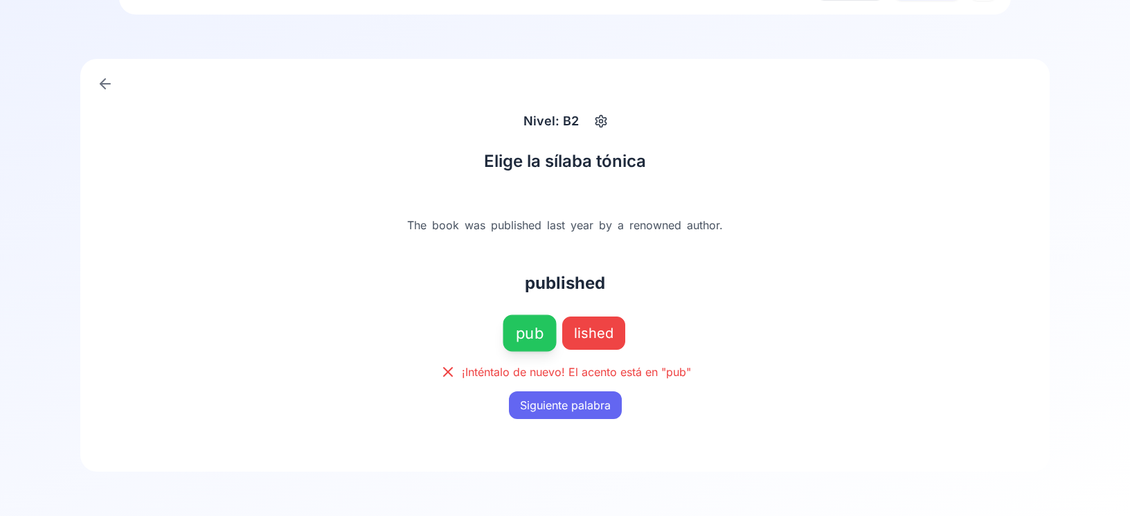
click at [586, 411] on button "Siguiente palabra" at bounding box center [565, 405] width 113 height 28
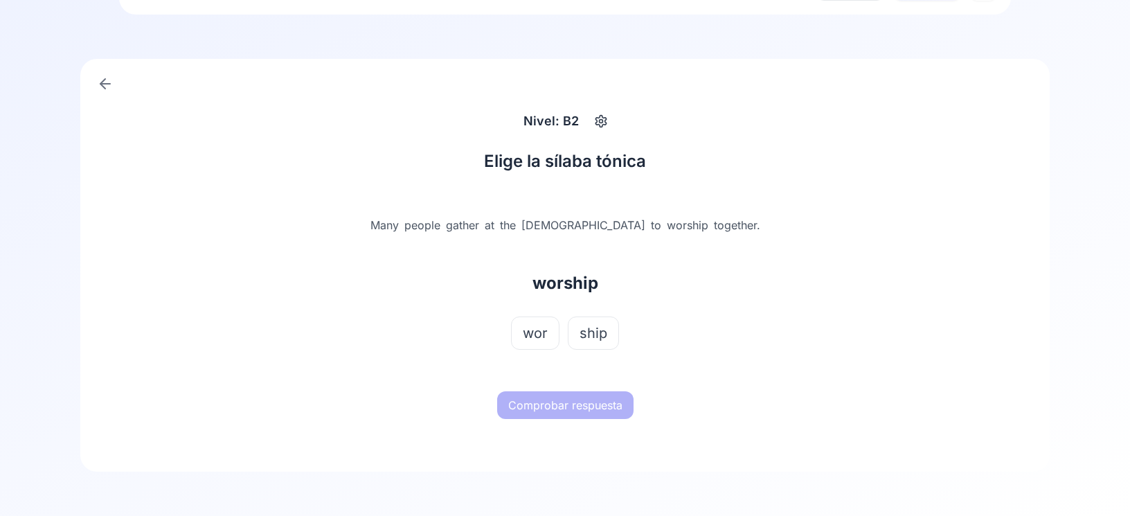
click at [534, 334] on span "wor" at bounding box center [535, 332] width 25 height 19
click at [549, 413] on button "Comprobar respuesta" at bounding box center [565, 405] width 136 height 28
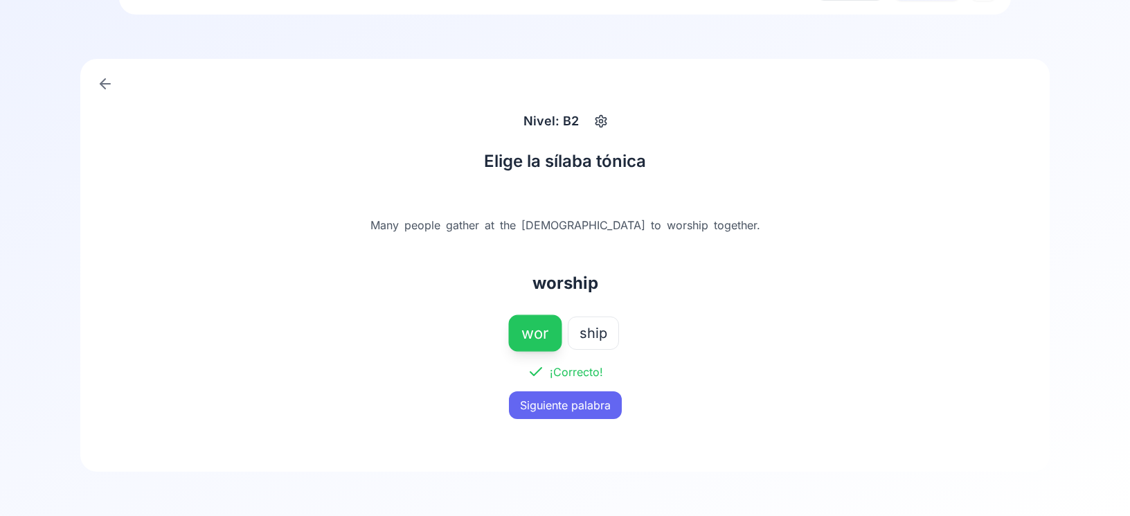
click at [546, 405] on button "Siguiente palabra" at bounding box center [565, 405] width 113 height 28
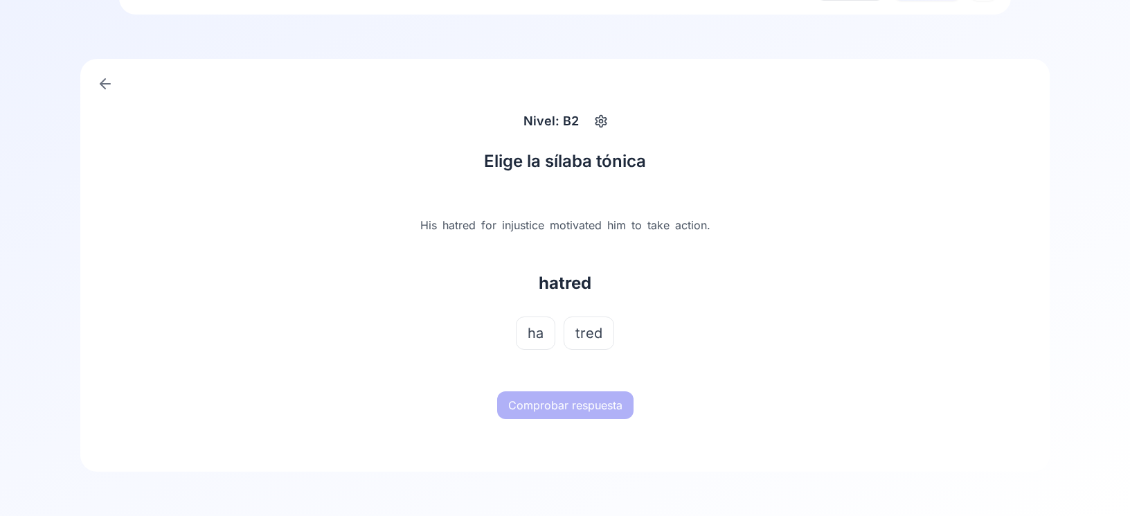
click at [536, 335] on span "ha" at bounding box center [536, 332] width 16 height 19
click at [553, 410] on button "Comprobar respuesta" at bounding box center [565, 405] width 136 height 28
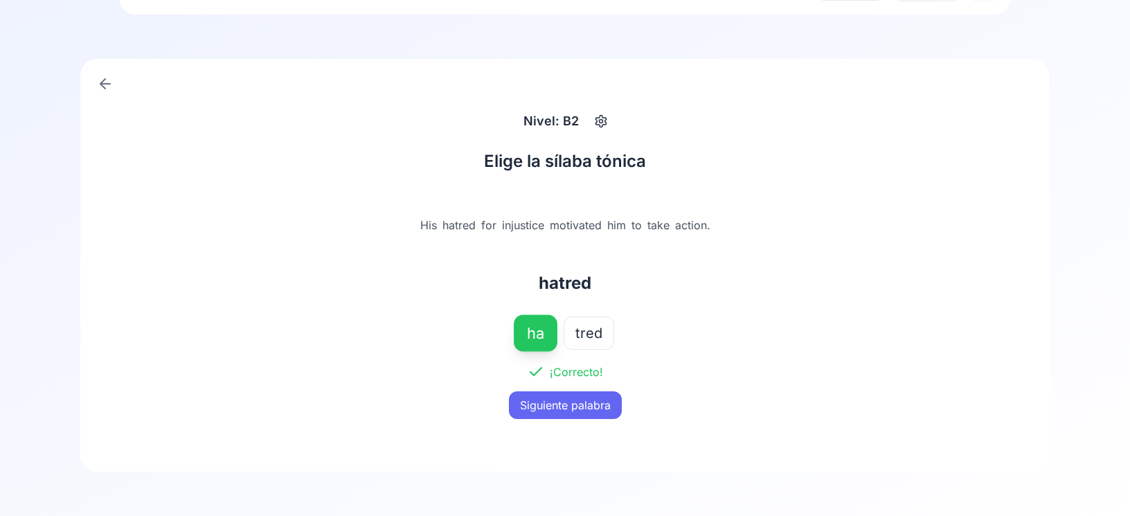
click at [544, 405] on button "Siguiente palabra" at bounding box center [565, 405] width 113 height 28
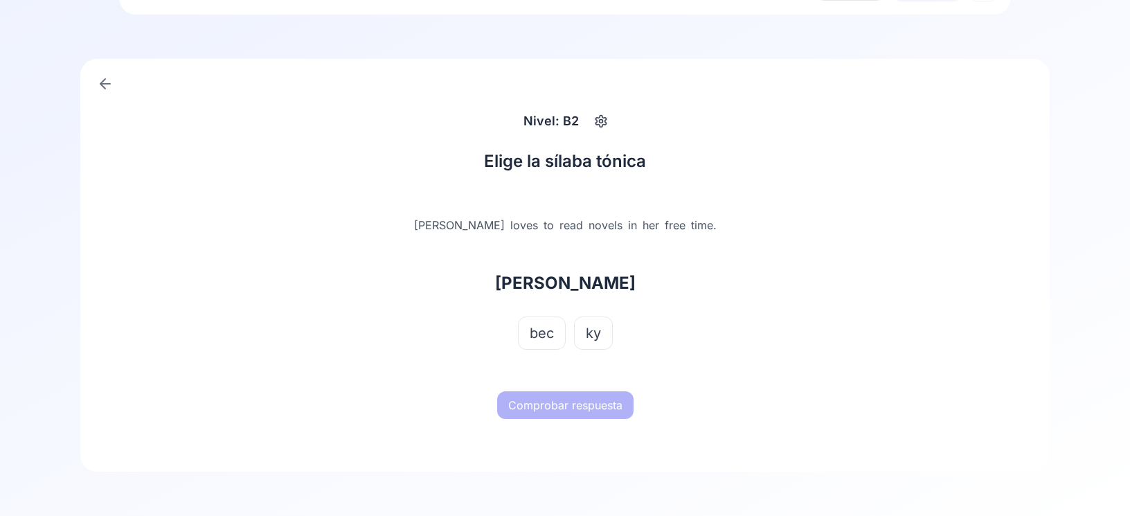
click at [527, 334] on button "bec" at bounding box center [542, 332] width 48 height 33
click at [535, 410] on button "Comprobar respuesta" at bounding box center [565, 405] width 136 height 28
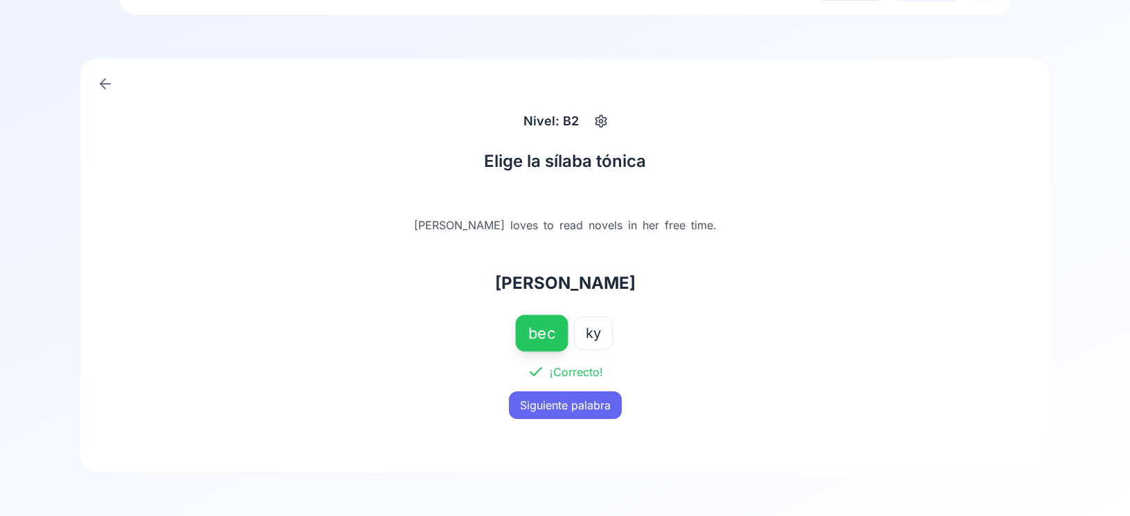
click at [532, 398] on button "Siguiente palabra" at bounding box center [565, 405] width 113 height 28
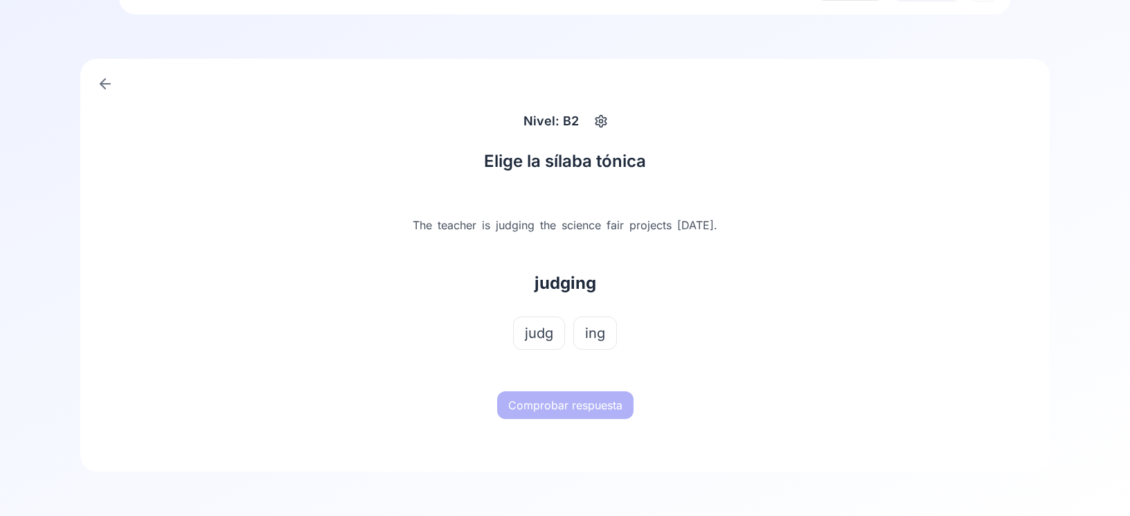
click at [546, 336] on span "judg" at bounding box center [539, 332] width 28 height 19
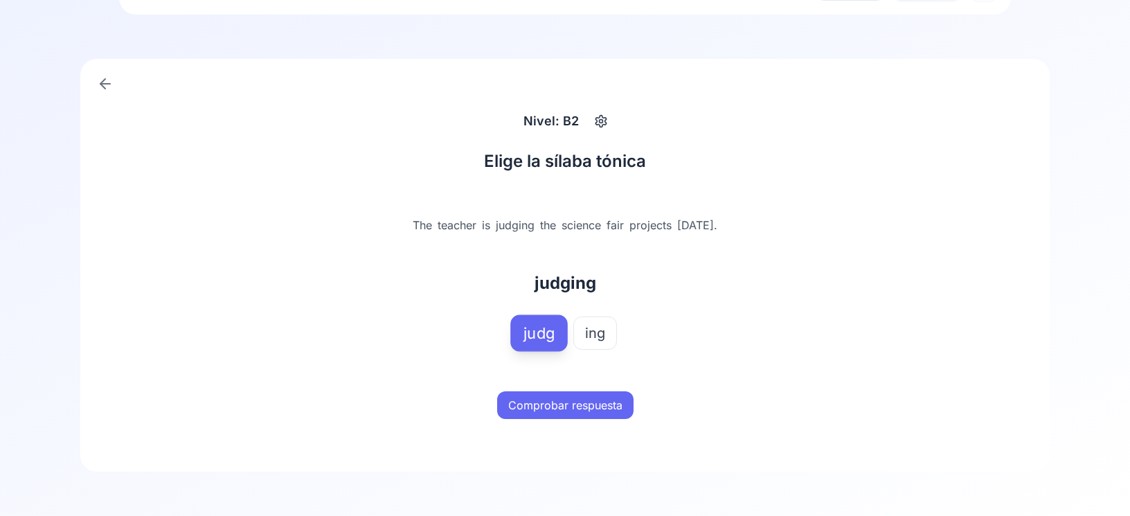
click at [553, 414] on button "Comprobar respuesta" at bounding box center [565, 405] width 136 height 28
click at [549, 402] on button "Siguiente palabra" at bounding box center [565, 405] width 113 height 28
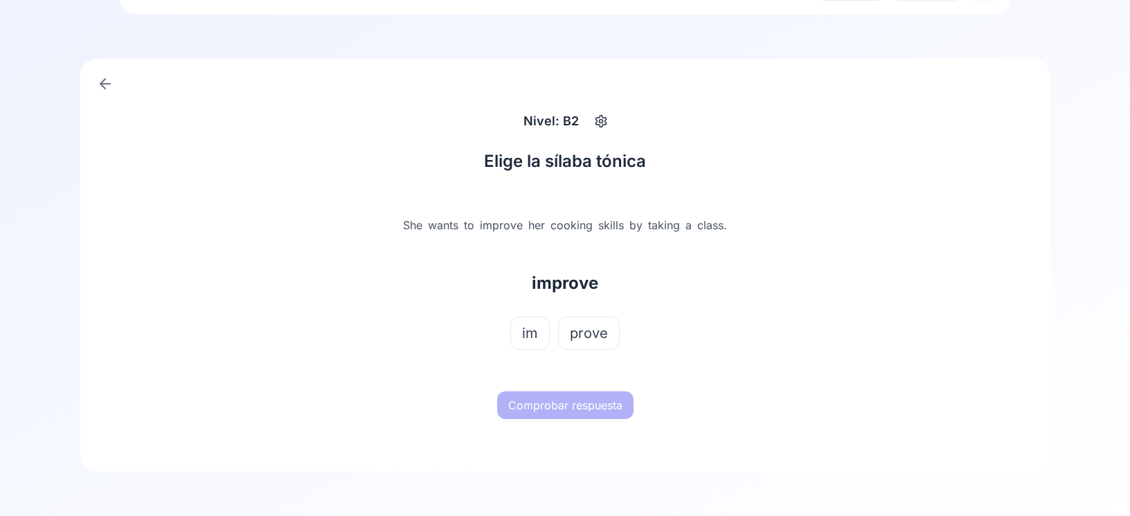
click at [580, 335] on span "prove" at bounding box center [589, 332] width 38 height 19
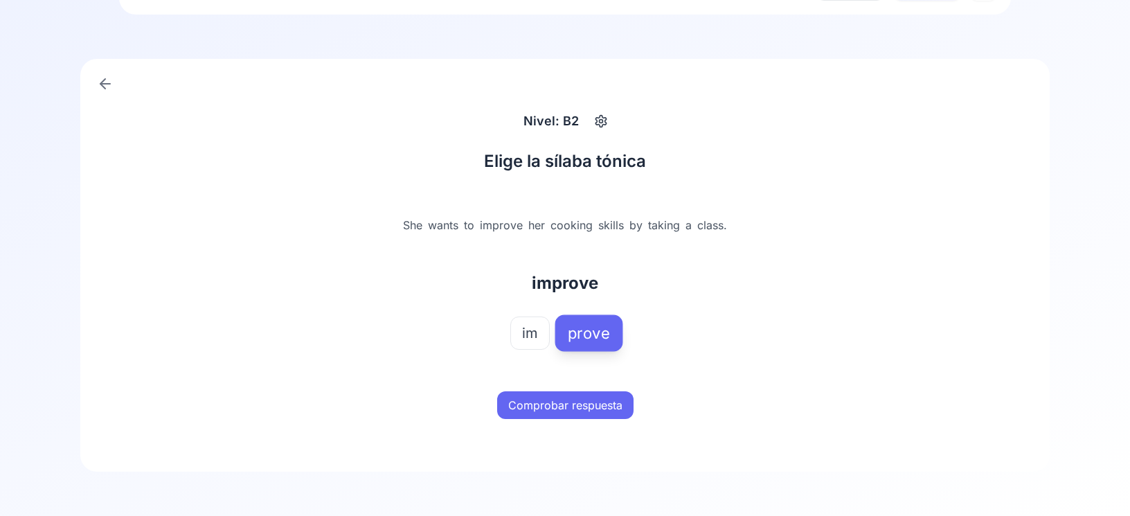
click at [586, 424] on div "Comprobar respuesta" at bounding box center [565, 405] width 432 height 44
click at [586, 415] on button "Comprobar respuesta" at bounding box center [565, 405] width 136 height 28
click at [579, 406] on button "Siguiente palabra" at bounding box center [565, 405] width 113 height 28
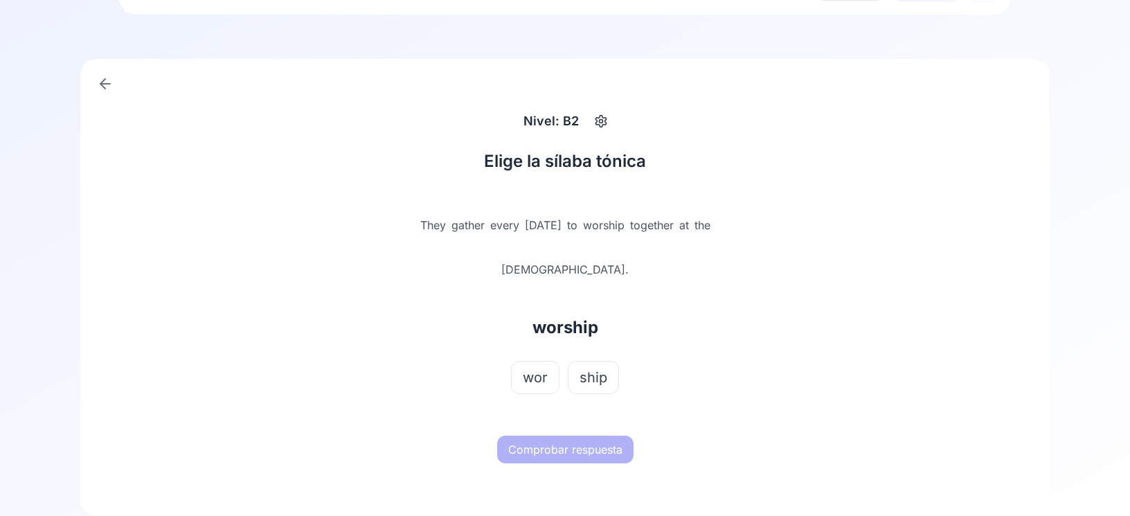
click at [529, 368] on span "wor" at bounding box center [535, 377] width 25 height 19
click at [565, 427] on div "Comprobar respuesta" at bounding box center [565, 449] width 432 height 44
click at [565, 436] on button "Comprobar respuesta" at bounding box center [565, 450] width 136 height 28
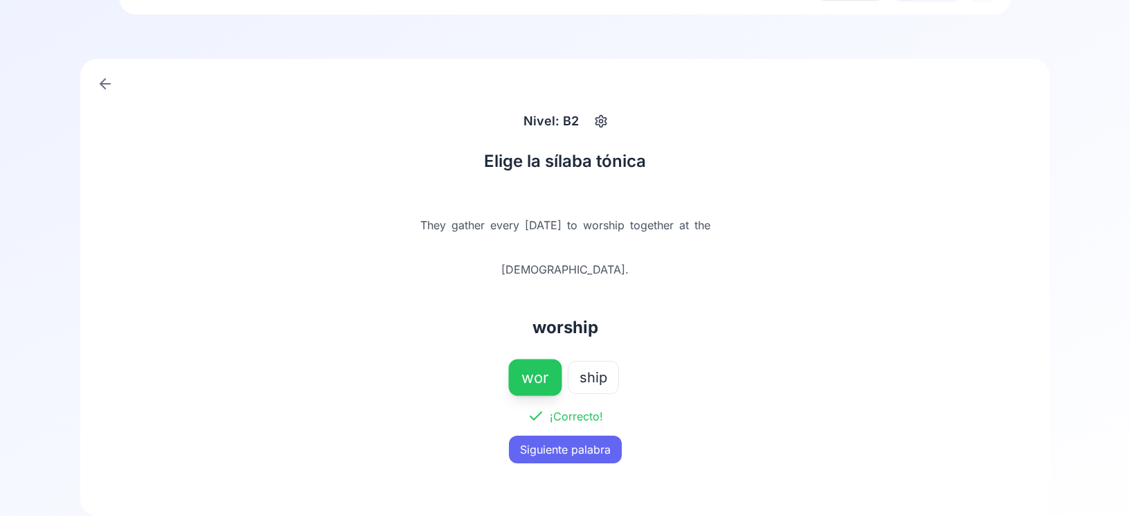
click at [96, 83] on link at bounding box center [105, 84] width 28 height 28
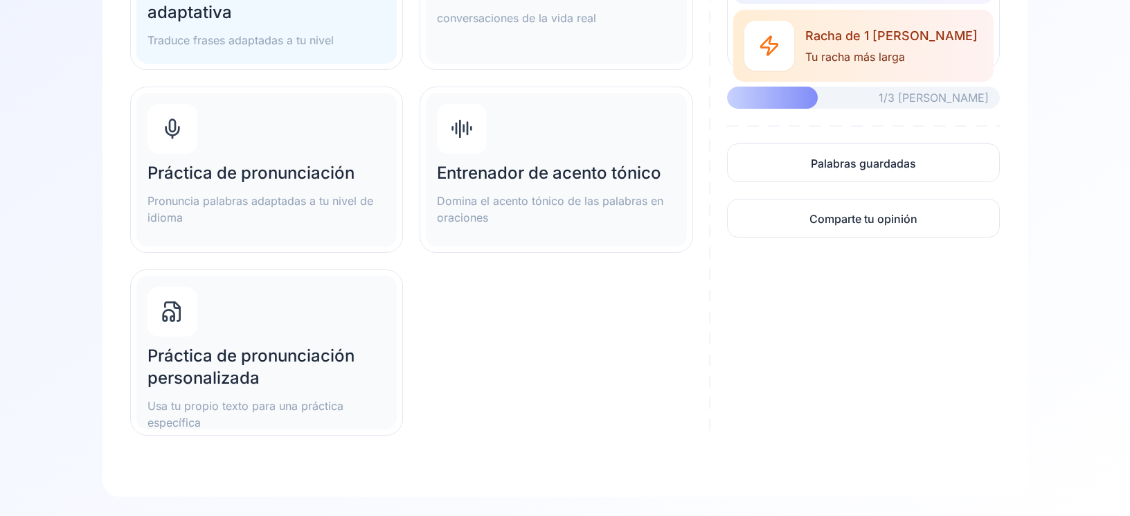
scroll to position [321, 0]
click at [209, 226] on div "Práctica de pronunciación Pronuncia palabras adaptadas a tu nivel de idioma" at bounding box center [266, 169] width 260 height 154
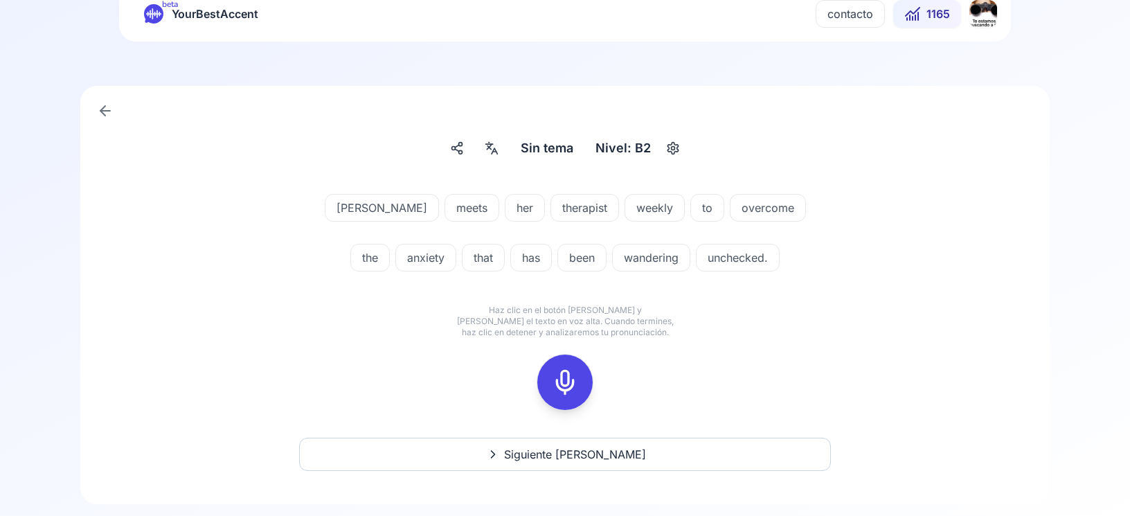
scroll to position [80, 0]
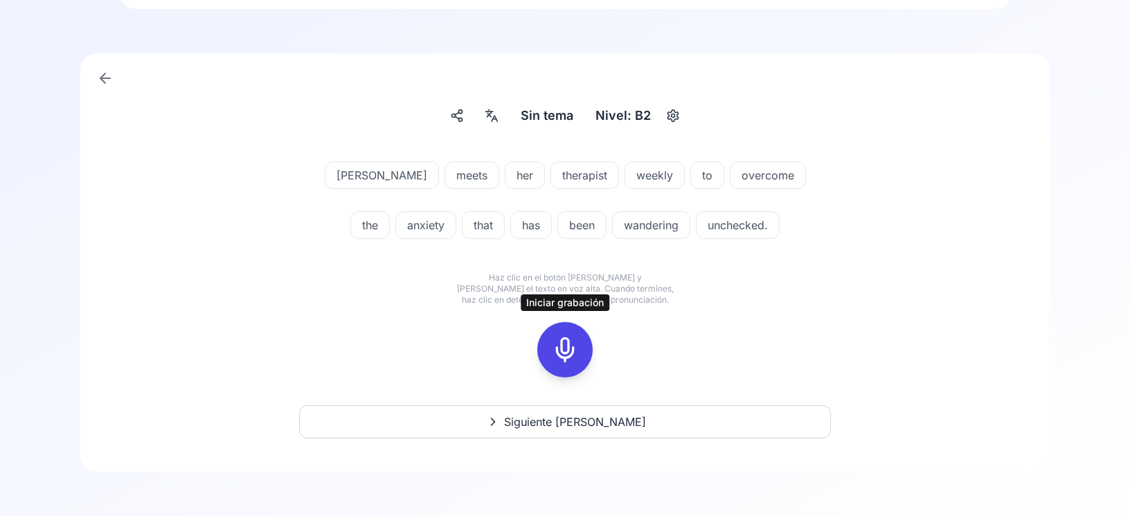
click at [566, 350] on icon at bounding box center [565, 350] width 28 height 28
click at [575, 351] on rect at bounding box center [565, 349] width 21 height 21
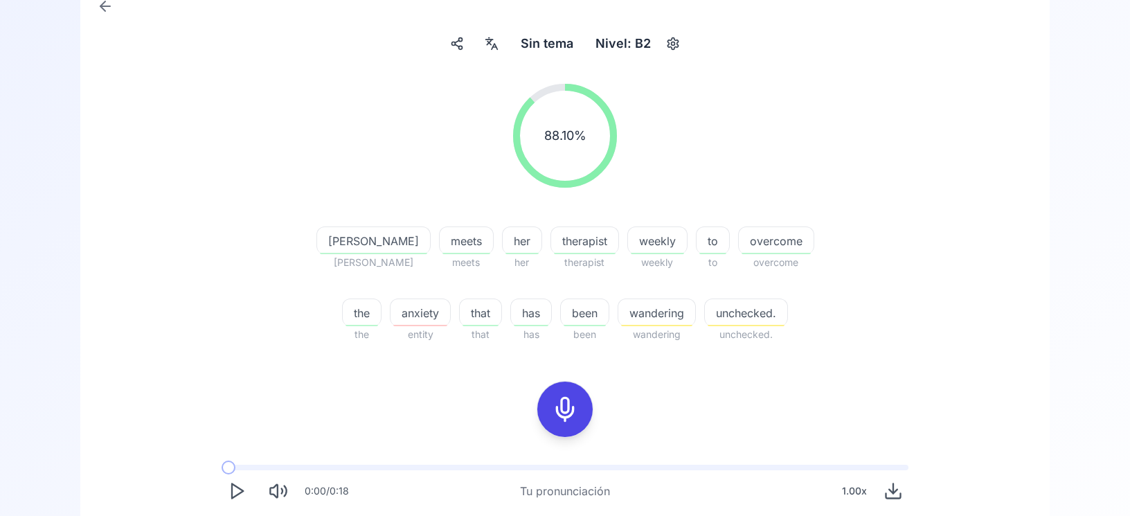
scroll to position [251, 0]
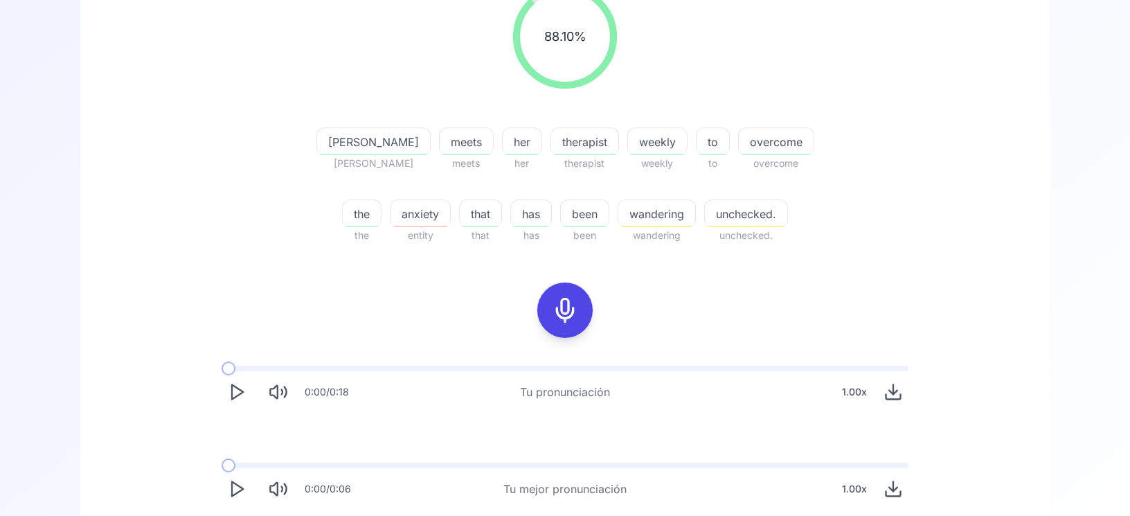
click at [395, 214] on span "anxiety" at bounding box center [421, 214] width 60 height 17
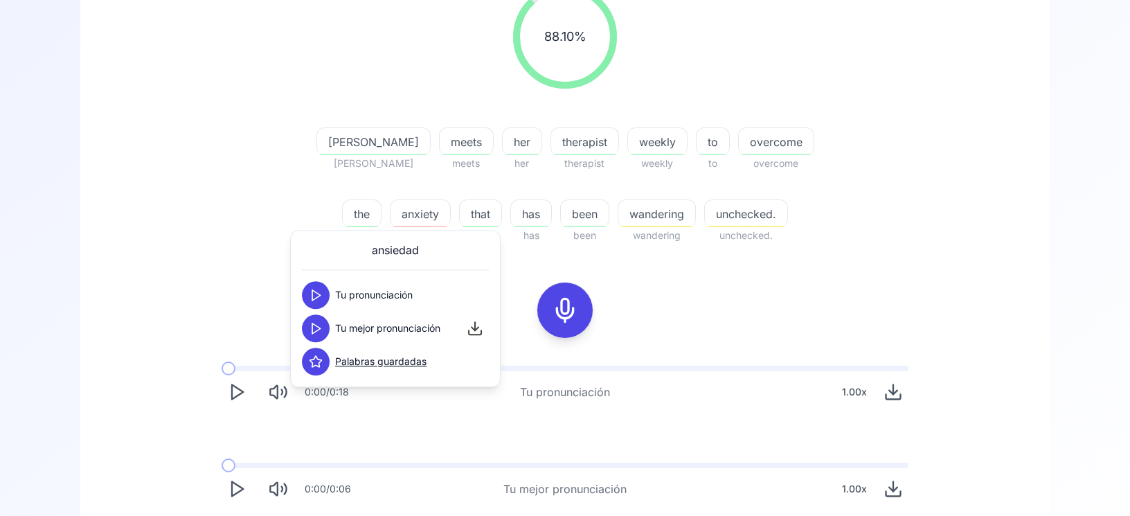
click at [316, 296] on icon at bounding box center [316, 295] width 14 height 14
click at [314, 337] on button at bounding box center [316, 328] width 28 height 28
click at [312, 330] on icon at bounding box center [316, 328] width 14 height 14
click at [311, 329] on icon at bounding box center [316, 328] width 14 height 14
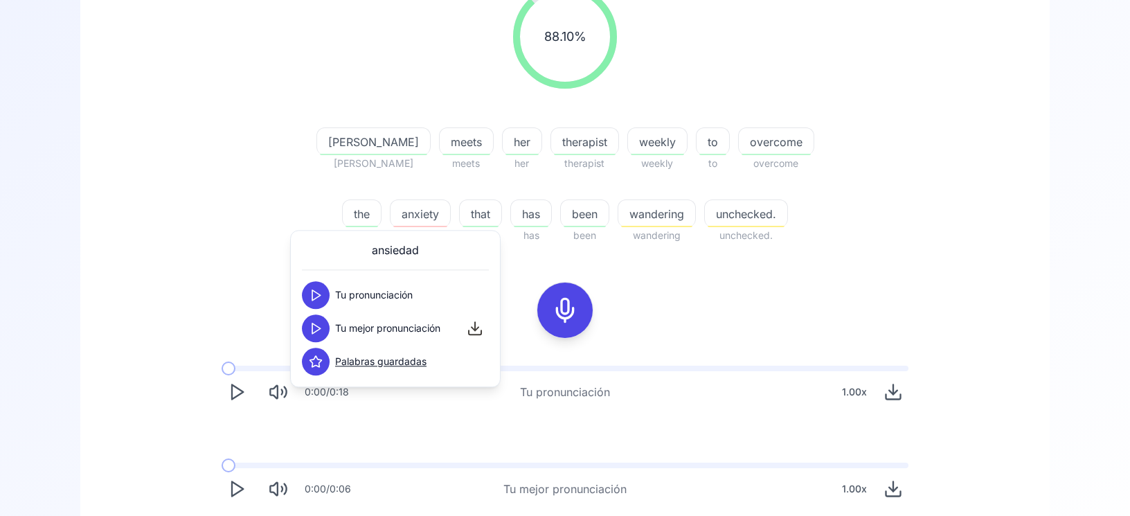
click at [311, 329] on icon at bounding box center [316, 328] width 14 height 14
click at [638, 206] on span "wandering" at bounding box center [656, 214] width 77 height 17
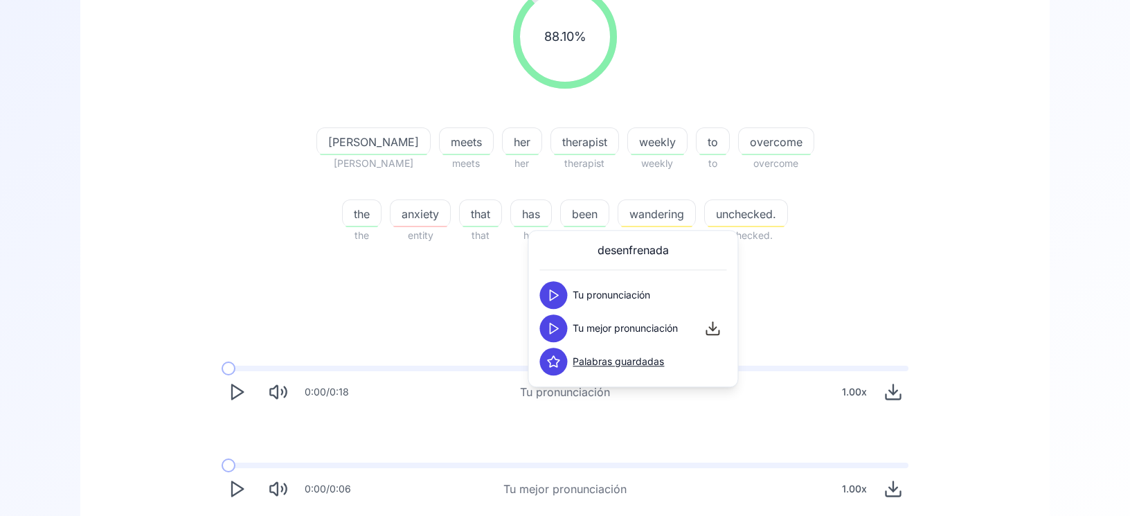
click at [550, 330] on polygon at bounding box center [554, 328] width 8 height 10
click at [710, 218] on span "unchecked." at bounding box center [746, 214] width 82 height 17
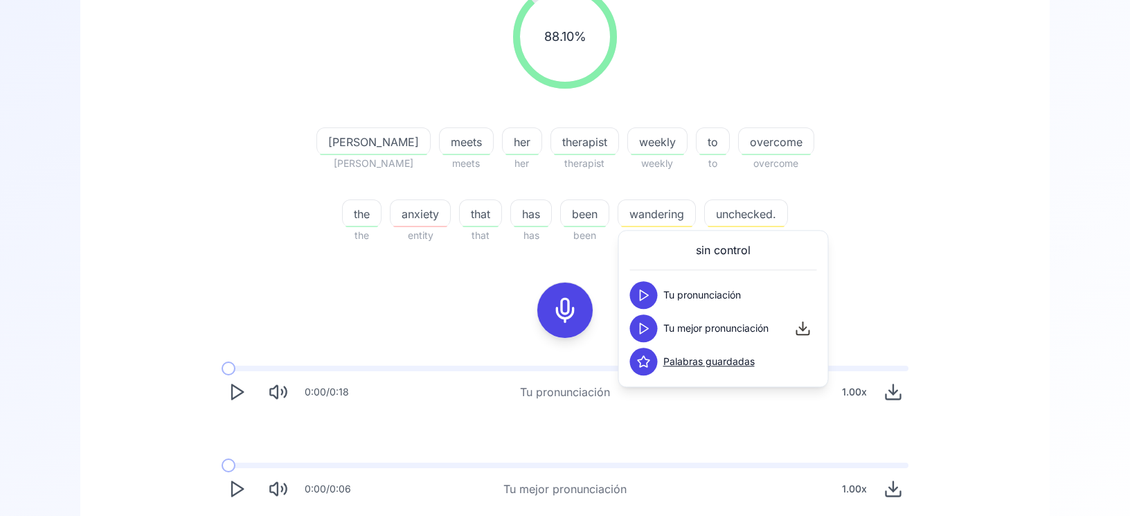
click at [645, 330] on polygon at bounding box center [644, 328] width 8 height 10
click at [639, 328] on icon at bounding box center [644, 328] width 14 height 14
click at [631, 211] on span "wandering" at bounding box center [656, 214] width 77 height 17
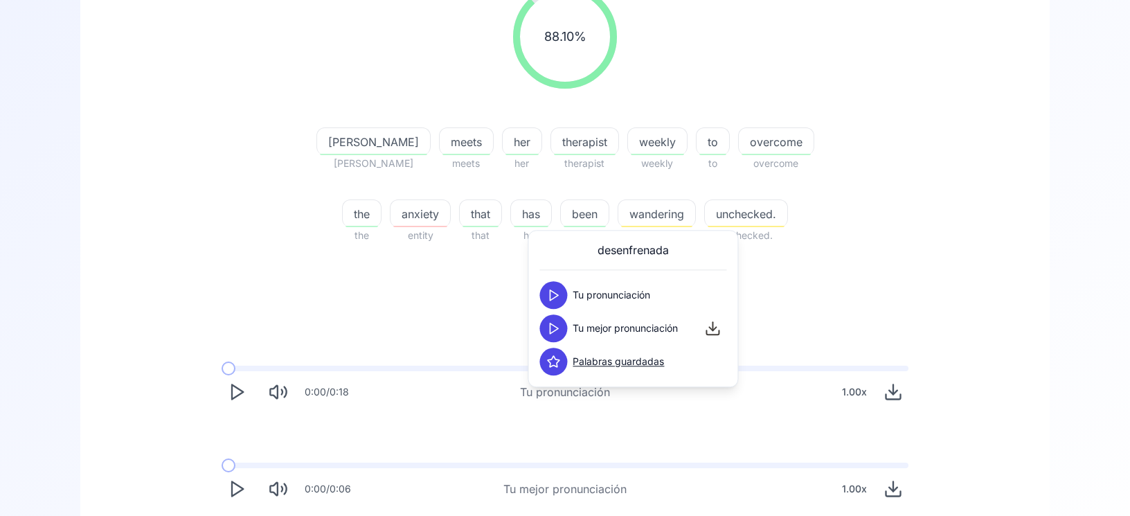
click at [560, 329] on icon at bounding box center [553, 328] width 14 height 14
click at [455, 302] on div "88.10 % 88.10 % Claudia Claudia meets meets her her therapist therapist weekly …" at bounding box center [565, 244] width 903 height 541
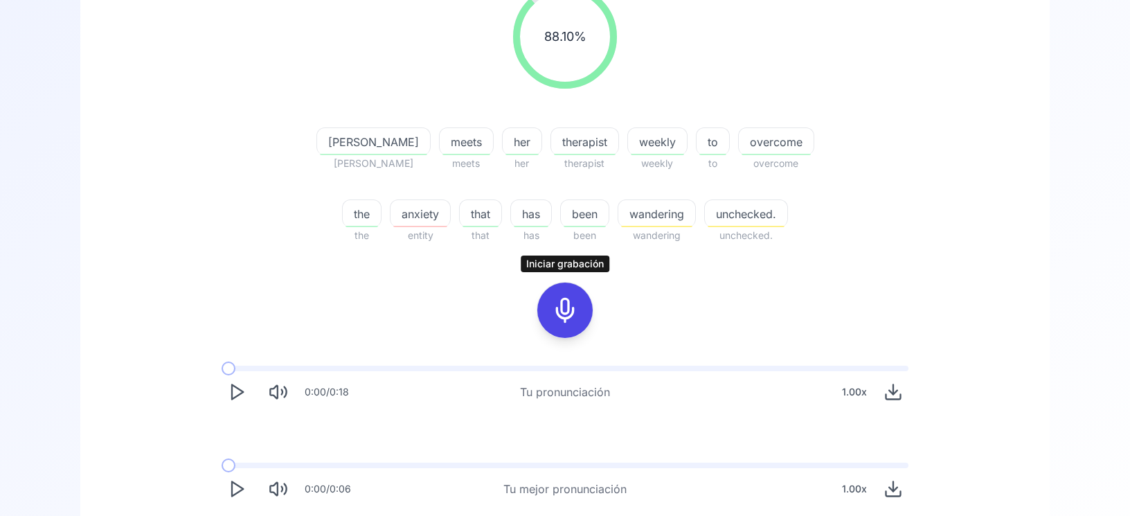
scroll to position [372, 0]
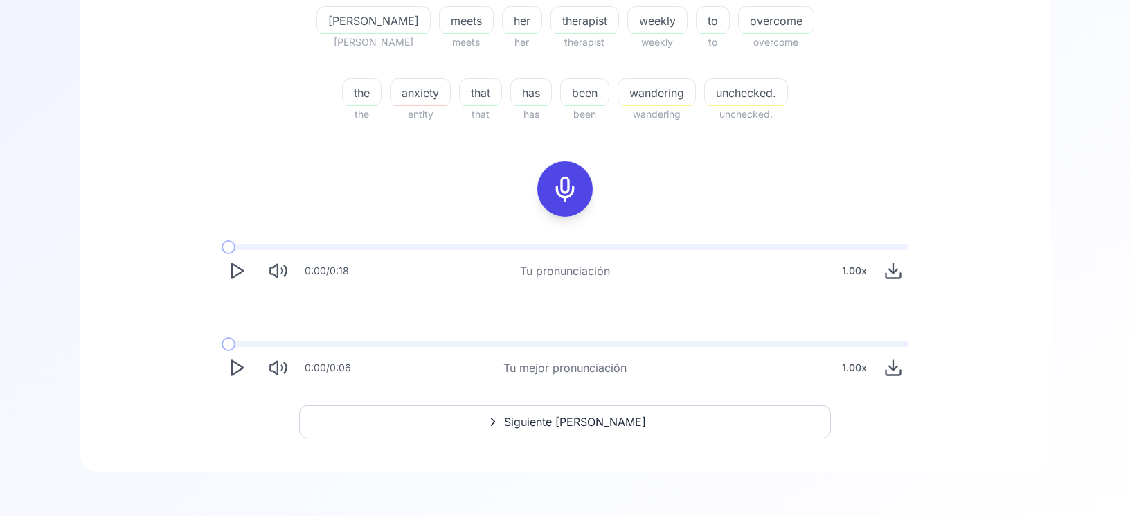
click at [571, 195] on icon at bounding box center [565, 189] width 28 height 28
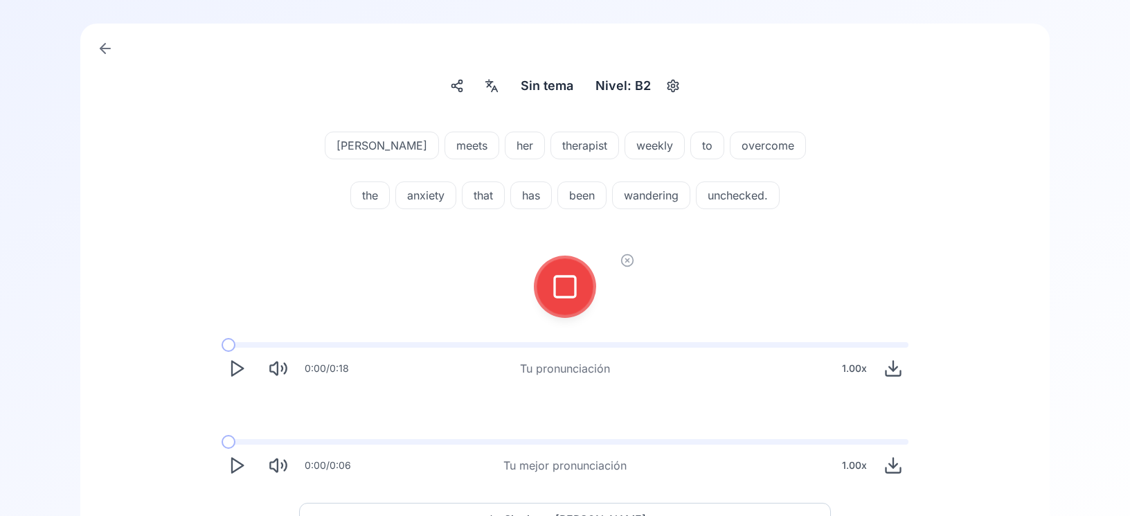
scroll to position [108, 0]
click at [562, 289] on icon at bounding box center [565, 288] width 28 height 28
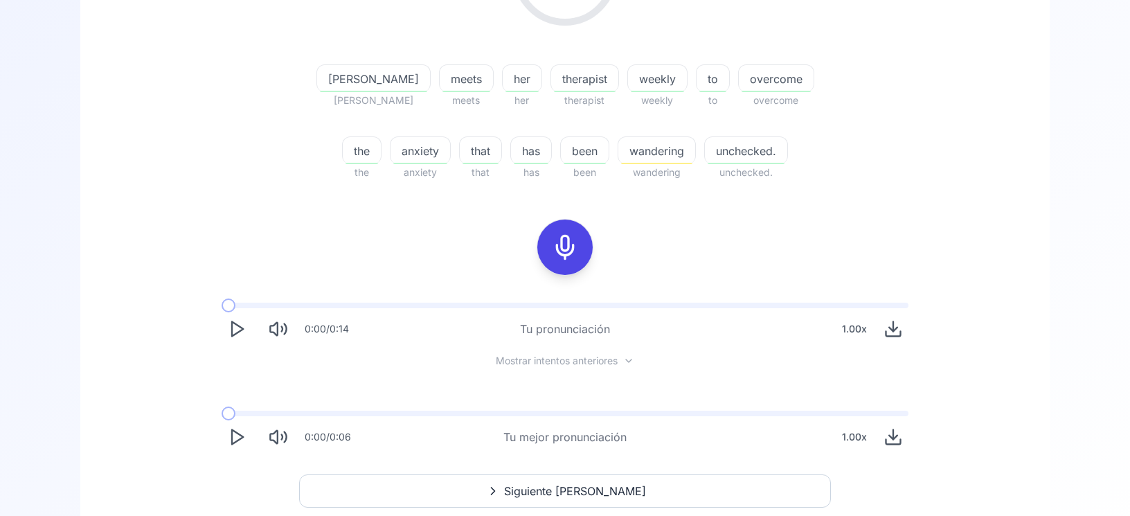
scroll to position [218, 0]
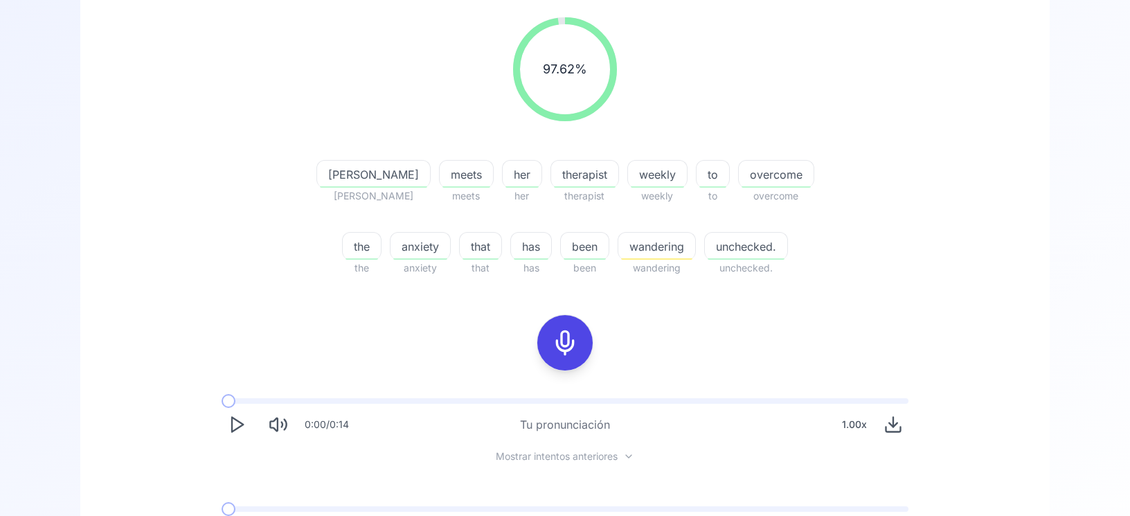
click at [632, 253] on span "wandering" at bounding box center [656, 246] width 77 height 17
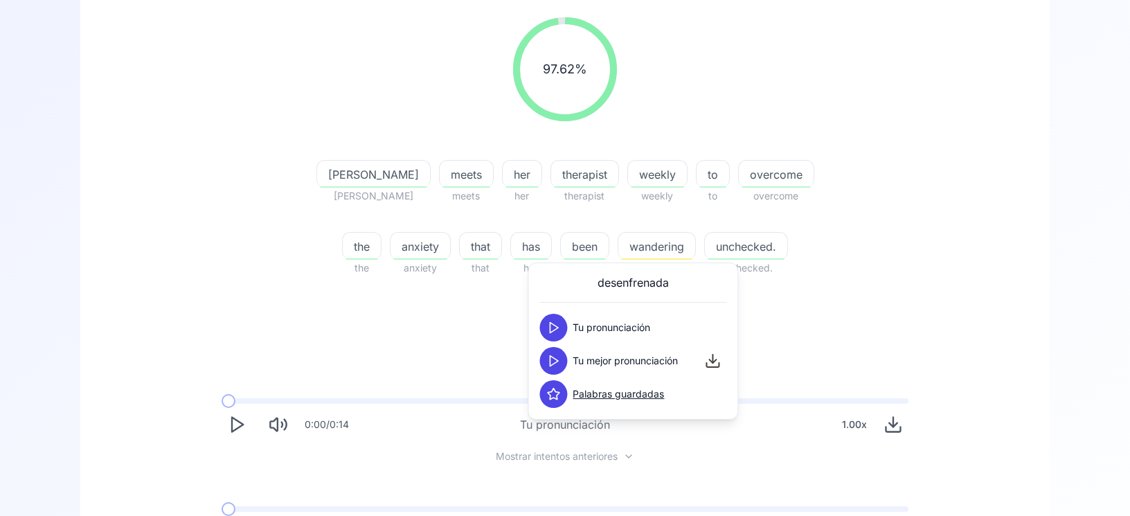
click at [561, 359] on button at bounding box center [553, 361] width 28 height 28
click at [551, 328] on icon at bounding box center [553, 328] width 14 height 14
click at [551, 361] on icon at bounding box center [553, 361] width 14 height 14
click at [565, 355] on button at bounding box center [553, 361] width 28 height 28
click at [359, 360] on div "97.62 % 97.62 % Claudia Claudia meets meets her her therapist therapist weekly …" at bounding box center [565, 282] width 903 height 553
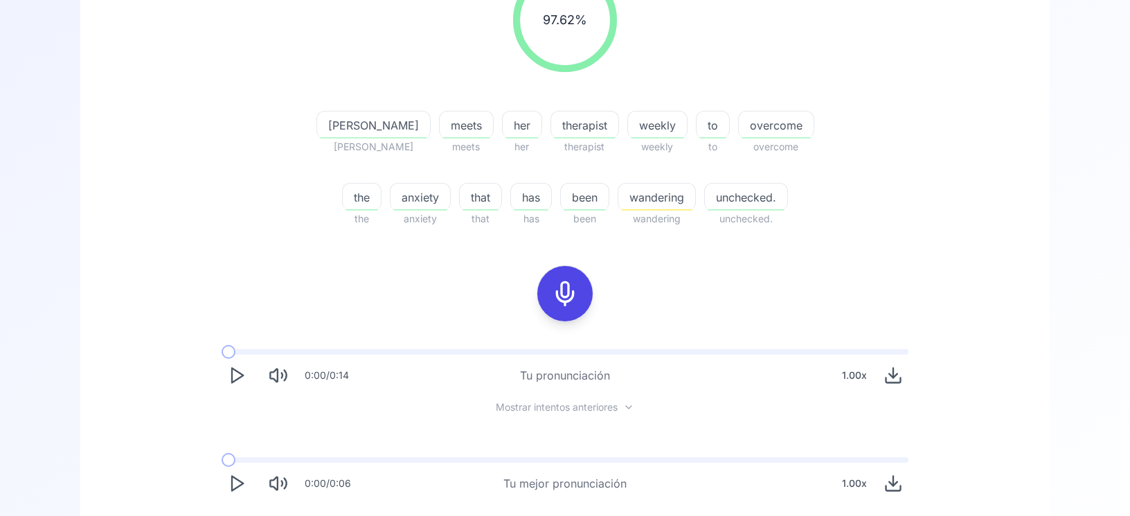
click at [560, 305] on icon at bounding box center [565, 294] width 28 height 28
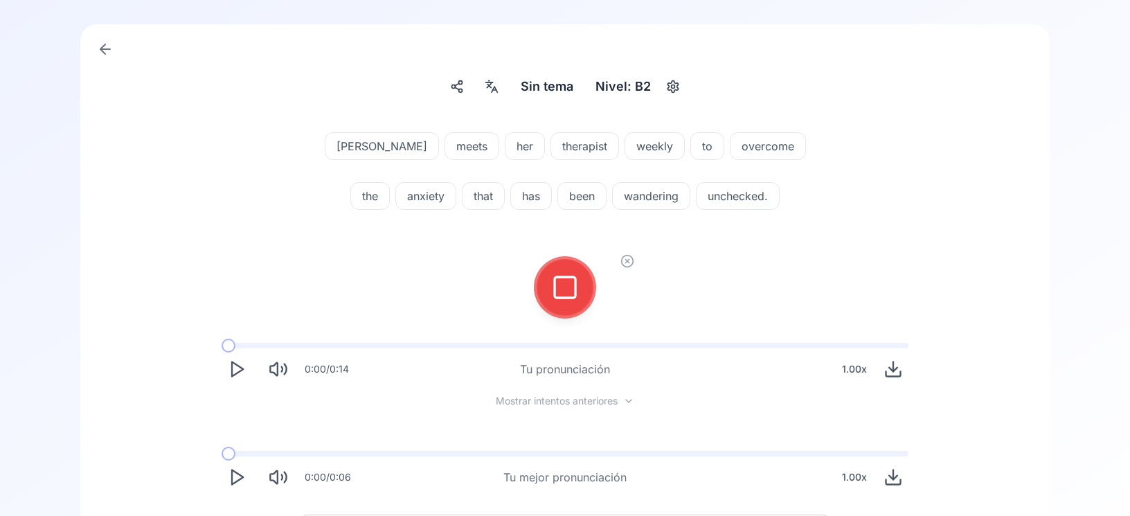
scroll to position [70, 0]
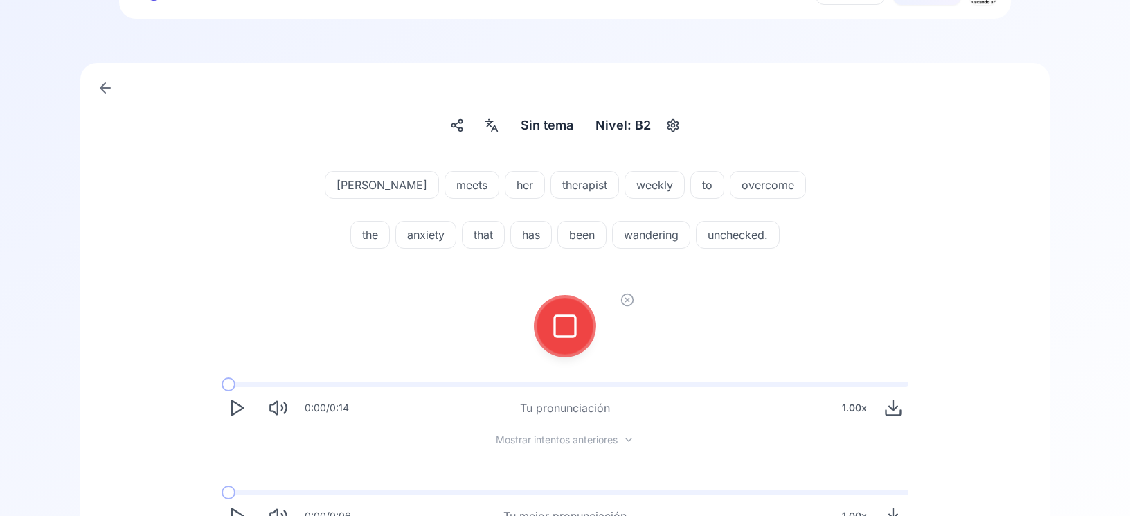
click at [552, 334] on icon at bounding box center [565, 326] width 28 height 28
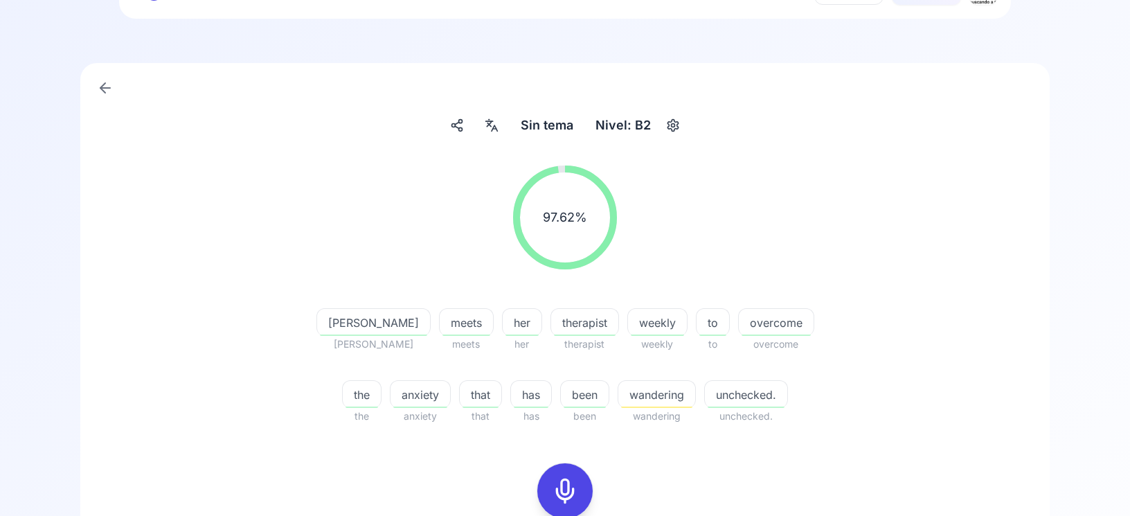
click at [636, 395] on span "wandering" at bounding box center [656, 394] width 77 height 17
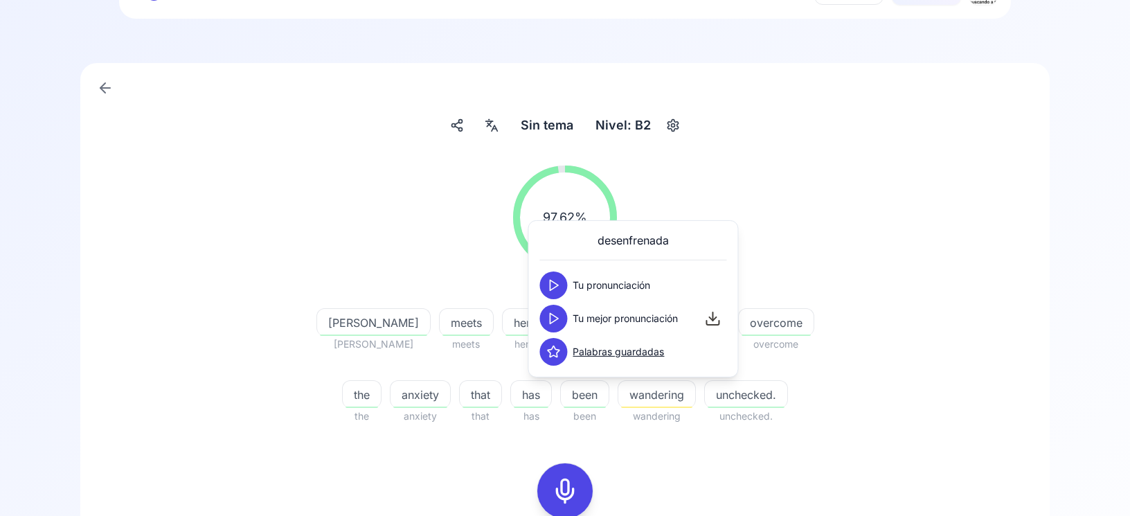
click at [559, 283] on icon at bounding box center [553, 285] width 14 height 14
click at [551, 323] on polygon at bounding box center [554, 318] width 8 height 10
click at [561, 285] on button at bounding box center [553, 285] width 28 height 28
click at [556, 314] on icon at bounding box center [553, 319] width 14 height 14
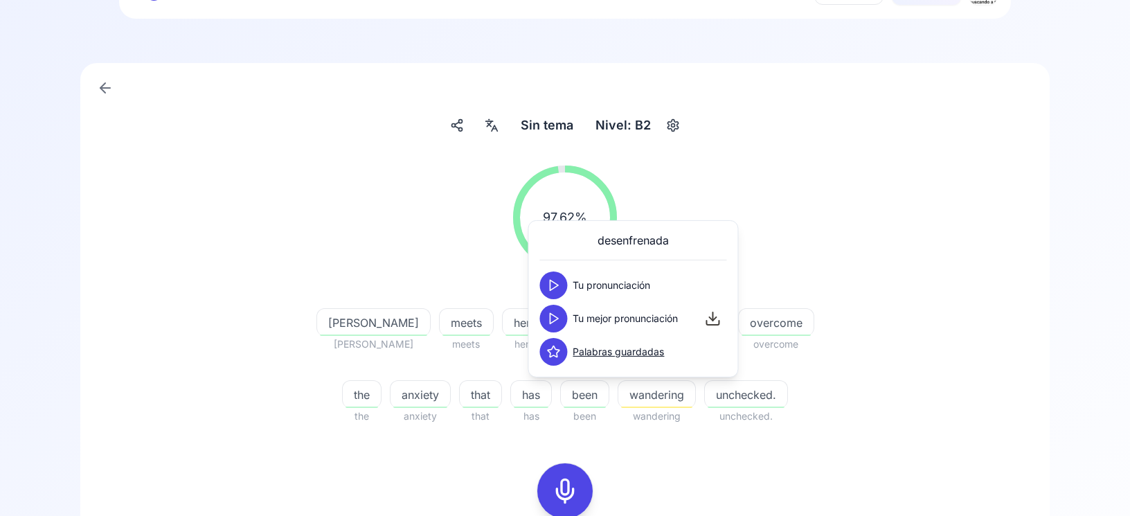
click at [105, 89] on icon at bounding box center [105, 88] width 17 height 17
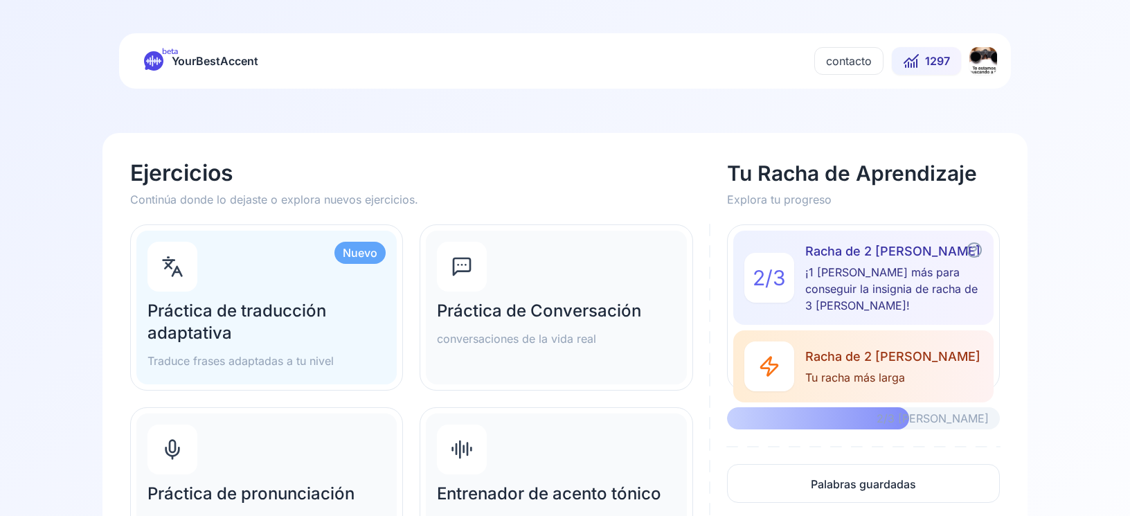
click at [978, 69] on html "beta YourBestAccent contacto 1297 Ejercicios Continúa donde lo dejaste o explor…" at bounding box center [565, 258] width 1130 height 516
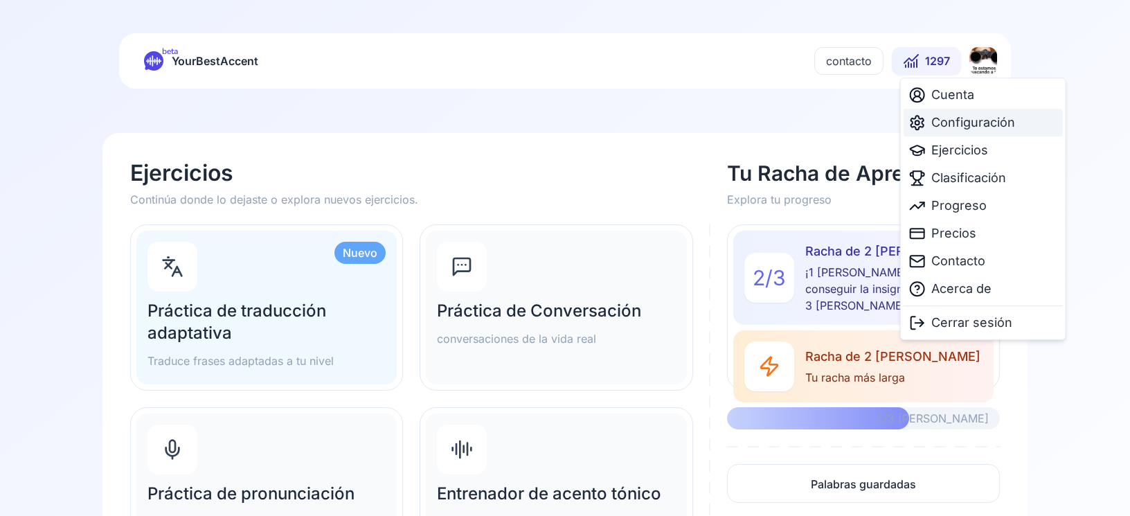
click at [960, 121] on span "Configuración" at bounding box center [973, 122] width 84 height 19
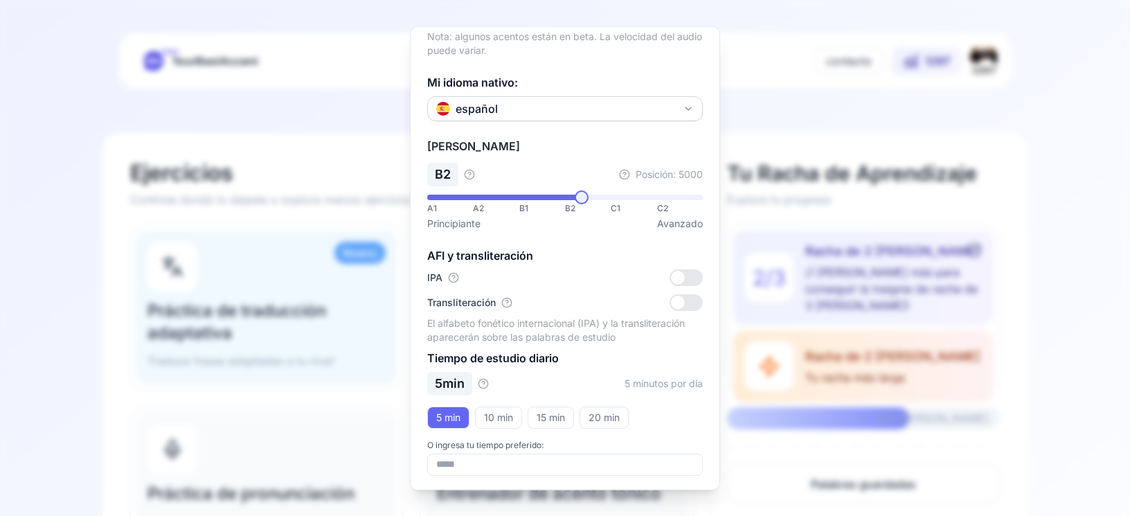
scroll to position [250, 0]
click at [984, 73] on div at bounding box center [565, 258] width 1130 height 516
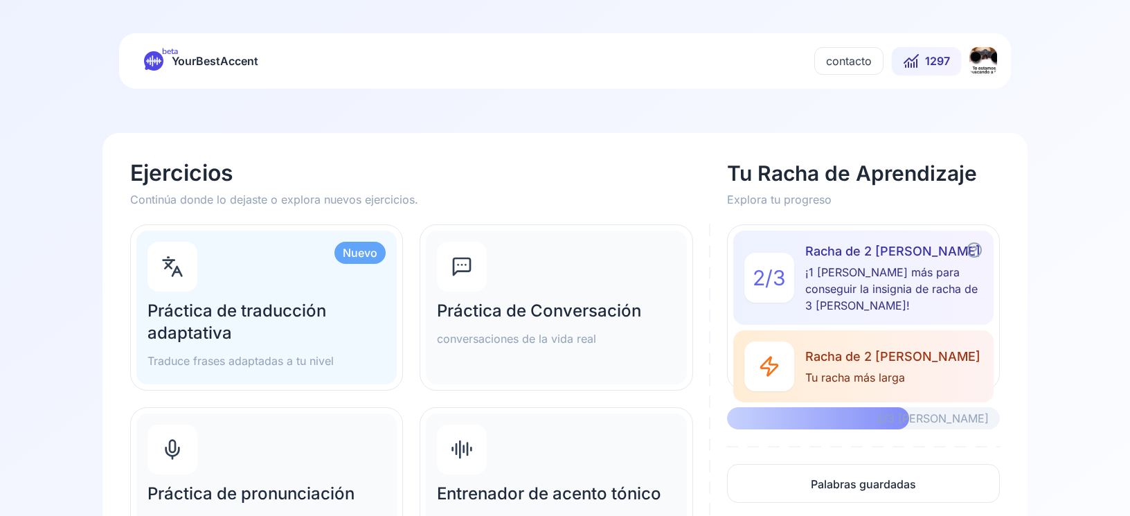
click at [984, 73] on html "beta YourBestAccent contacto 1297 Ejercicios Continúa donde lo dejaste o explor…" at bounding box center [565, 258] width 1130 height 516
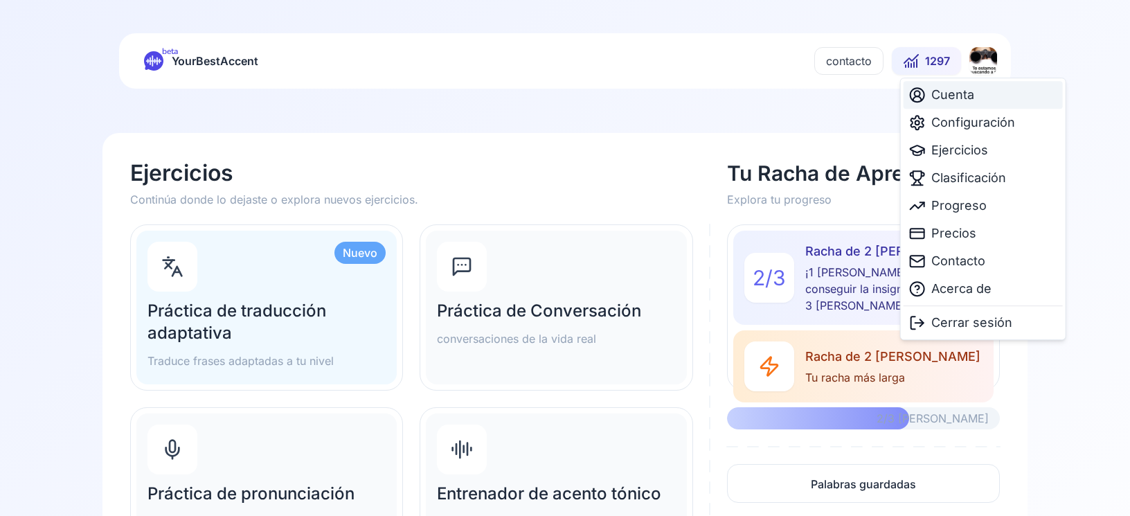
click at [970, 100] on span "Cuenta" at bounding box center [952, 94] width 43 height 19
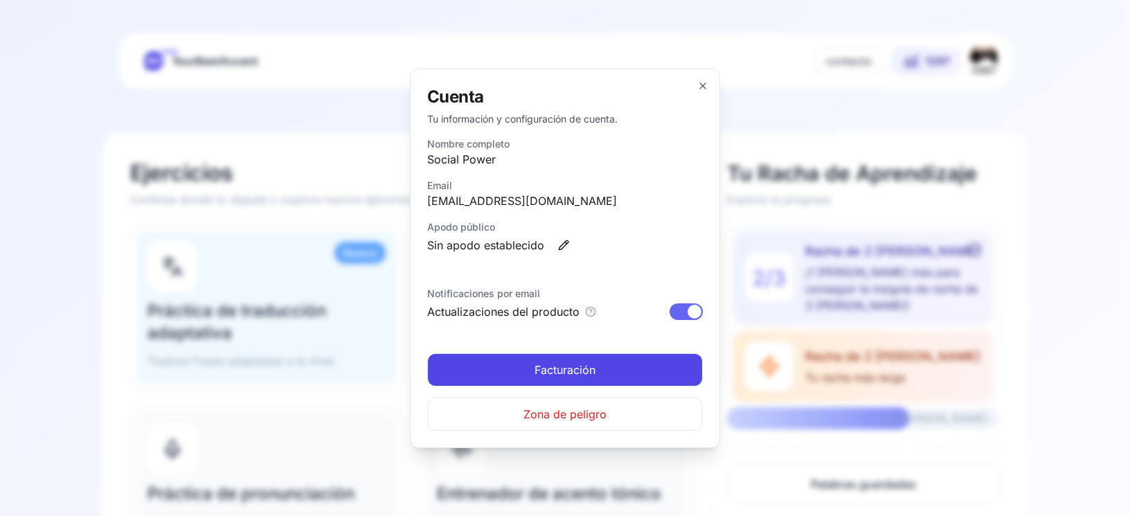
click at [557, 371] on span "Facturación" at bounding box center [565, 369] width 61 height 17
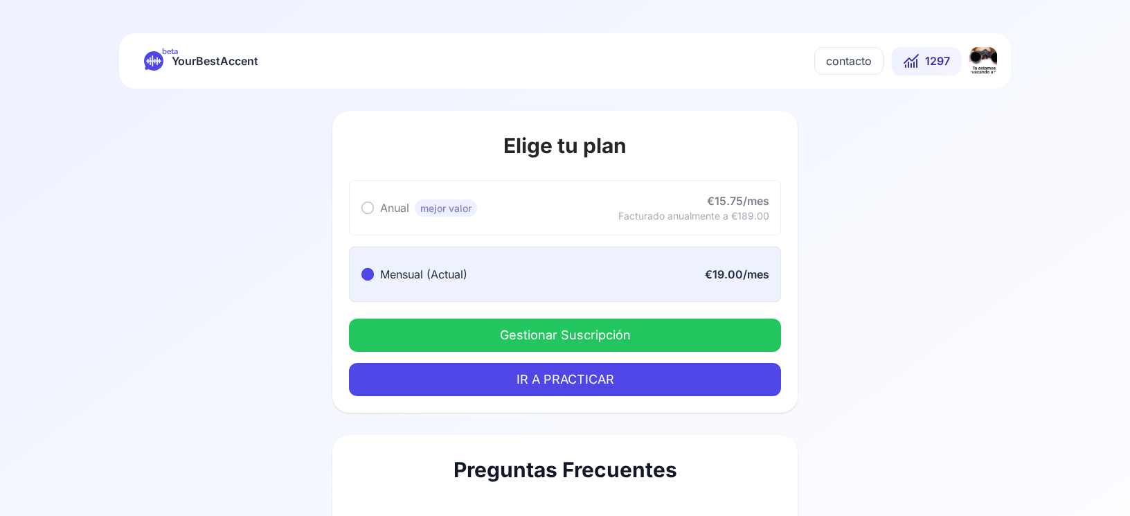
click at [703, 342] on button "Gestionar Suscripción" at bounding box center [565, 335] width 432 height 33
